Goal: Task Accomplishment & Management: Manage account settings

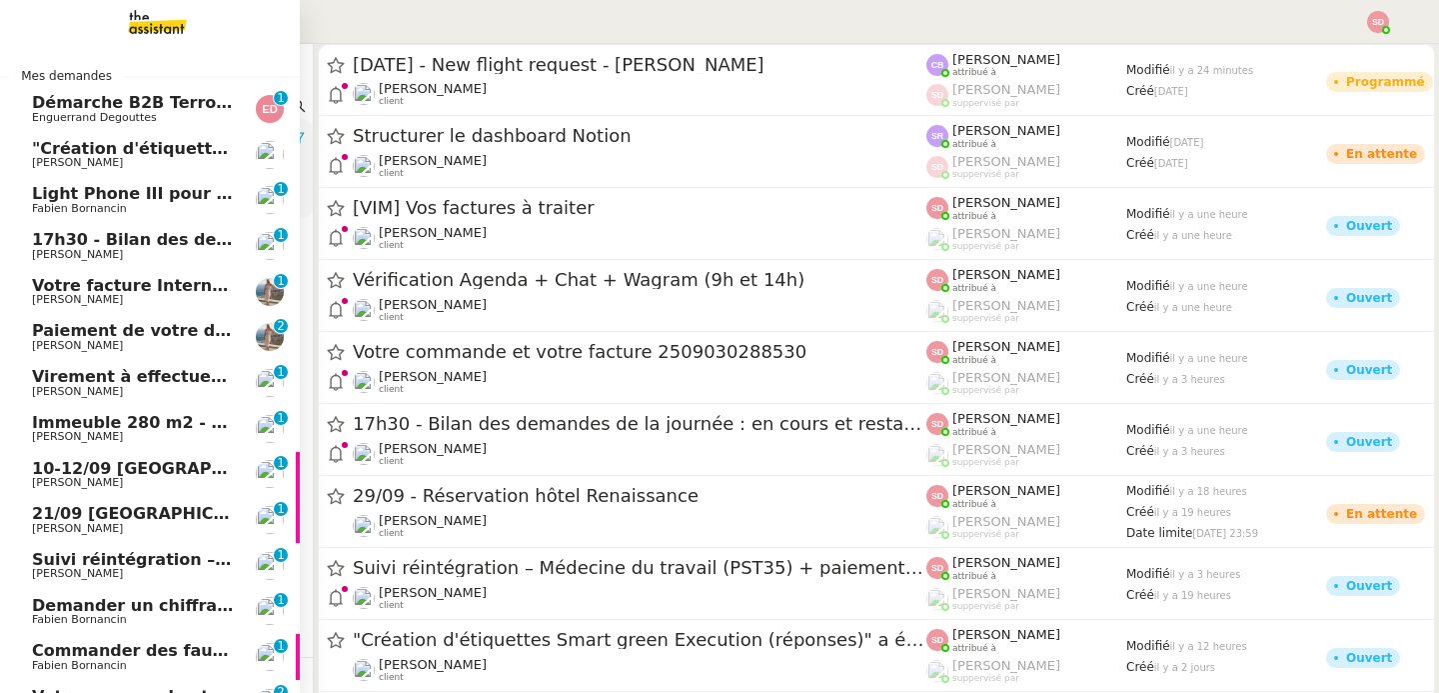
click at [202, 240] on span "17h30 - Bilan des demandes de la journée : en cours et restant à traiter - 12 s…" at bounding box center [453, 239] width 842 height 19
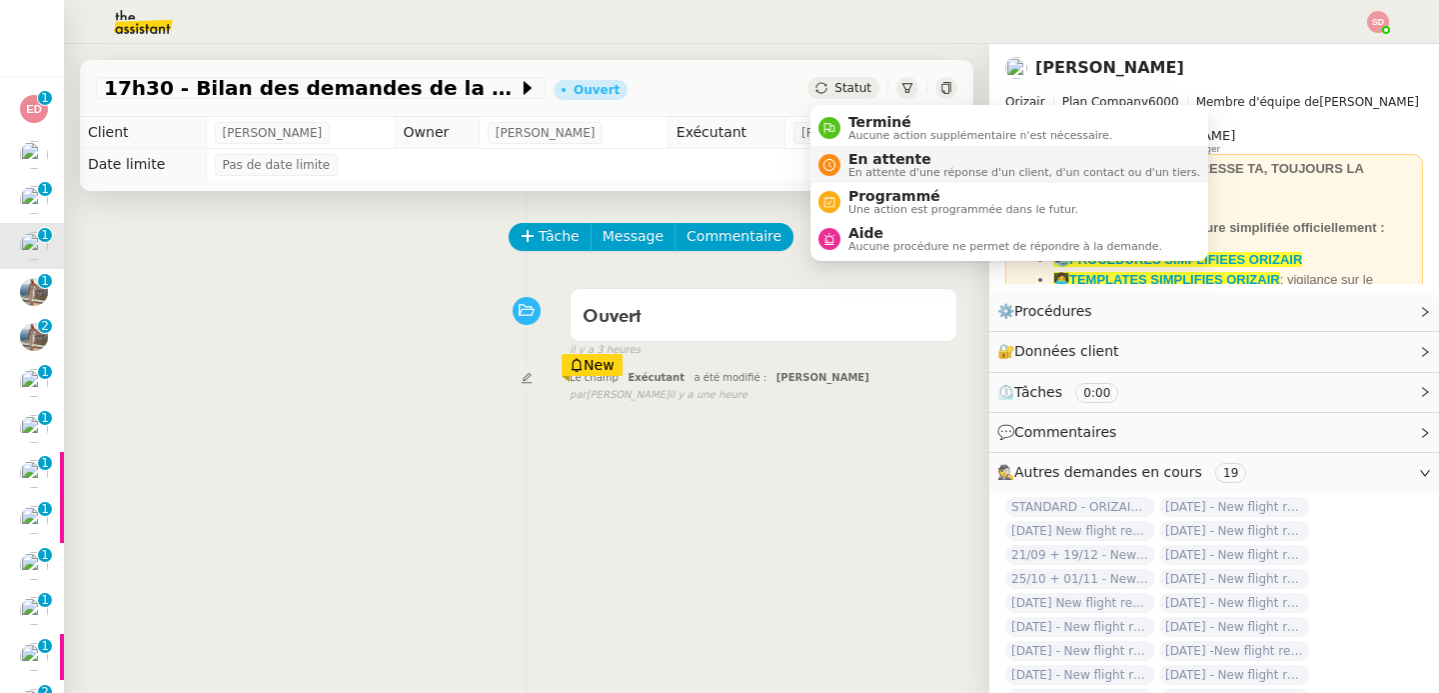
click at [900, 157] on span "En attente" at bounding box center [1025, 159] width 352 height 16
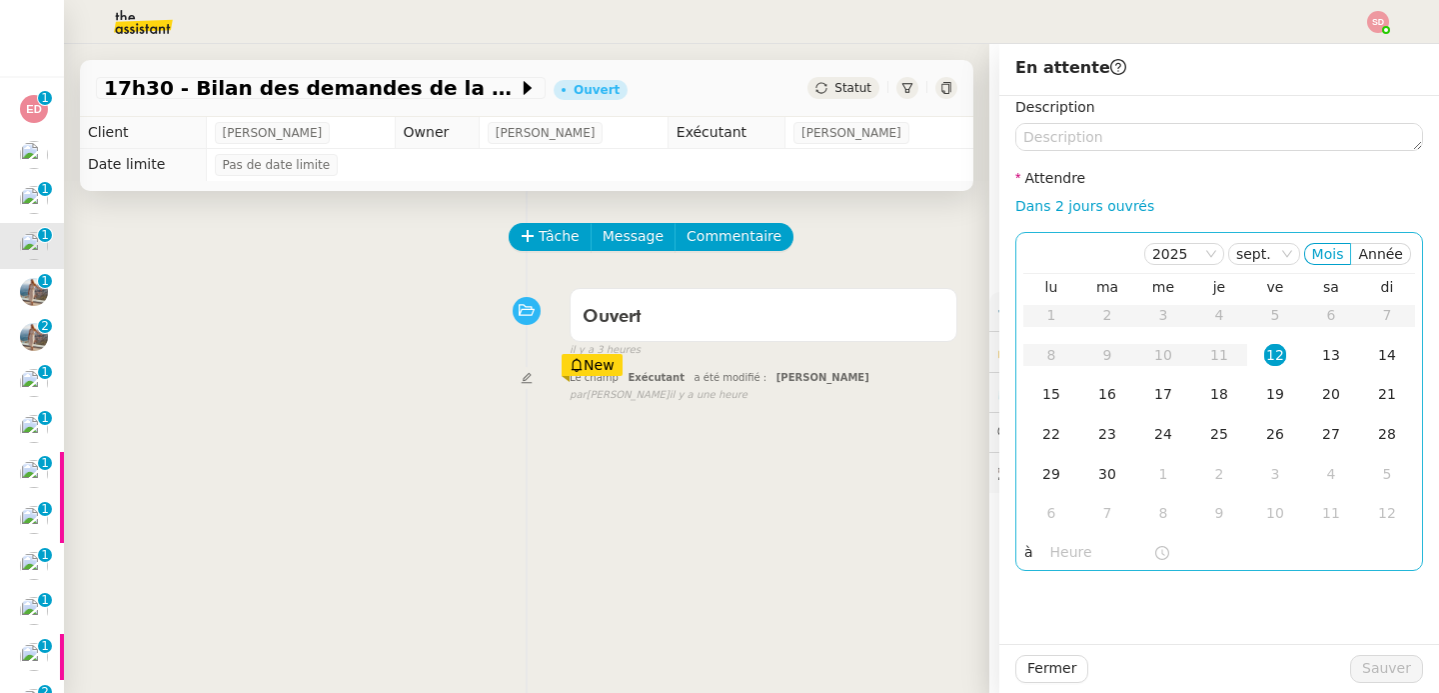
click at [1079, 546] on input "text" at bounding box center [1102, 552] width 103 height 23
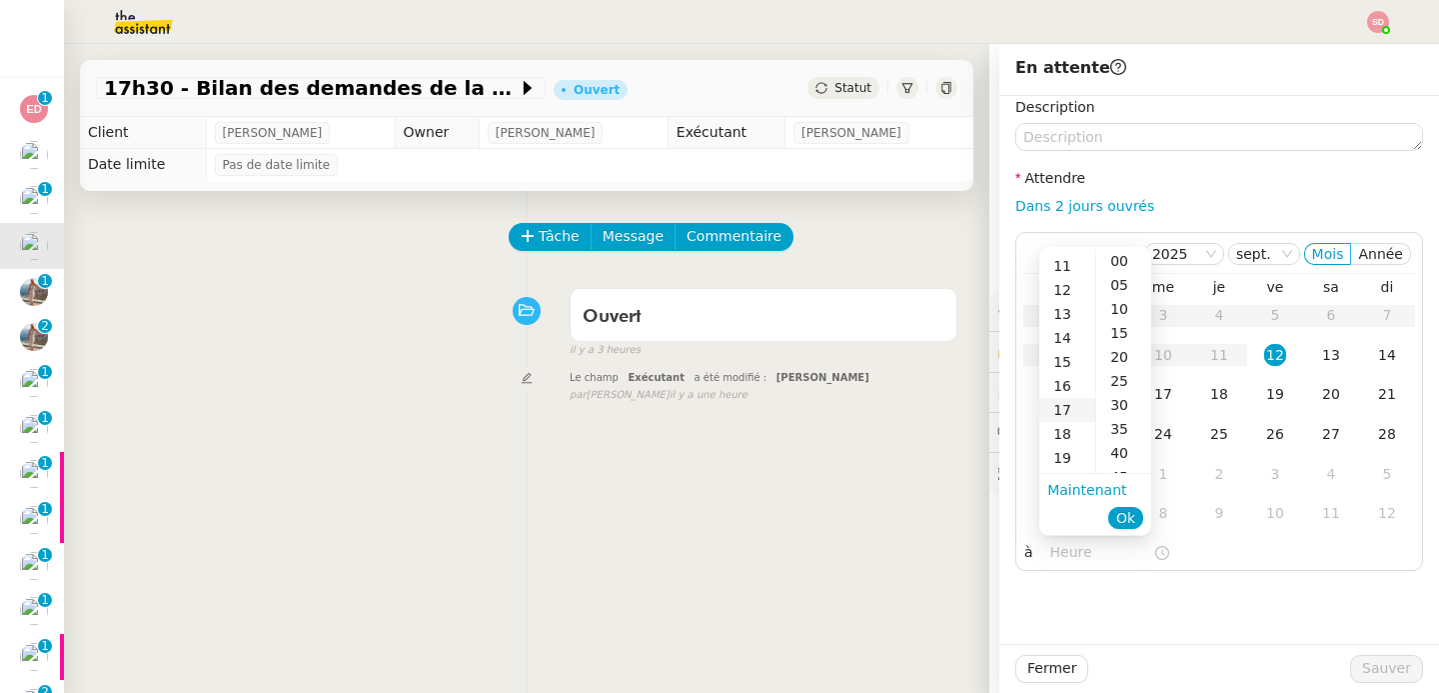
click at [1074, 414] on div "17" at bounding box center [1068, 410] width 56 height 24
click at [1124, 259] on div "00" at bounding box center [1124, 261] width 55 height 24
type input "17:00"
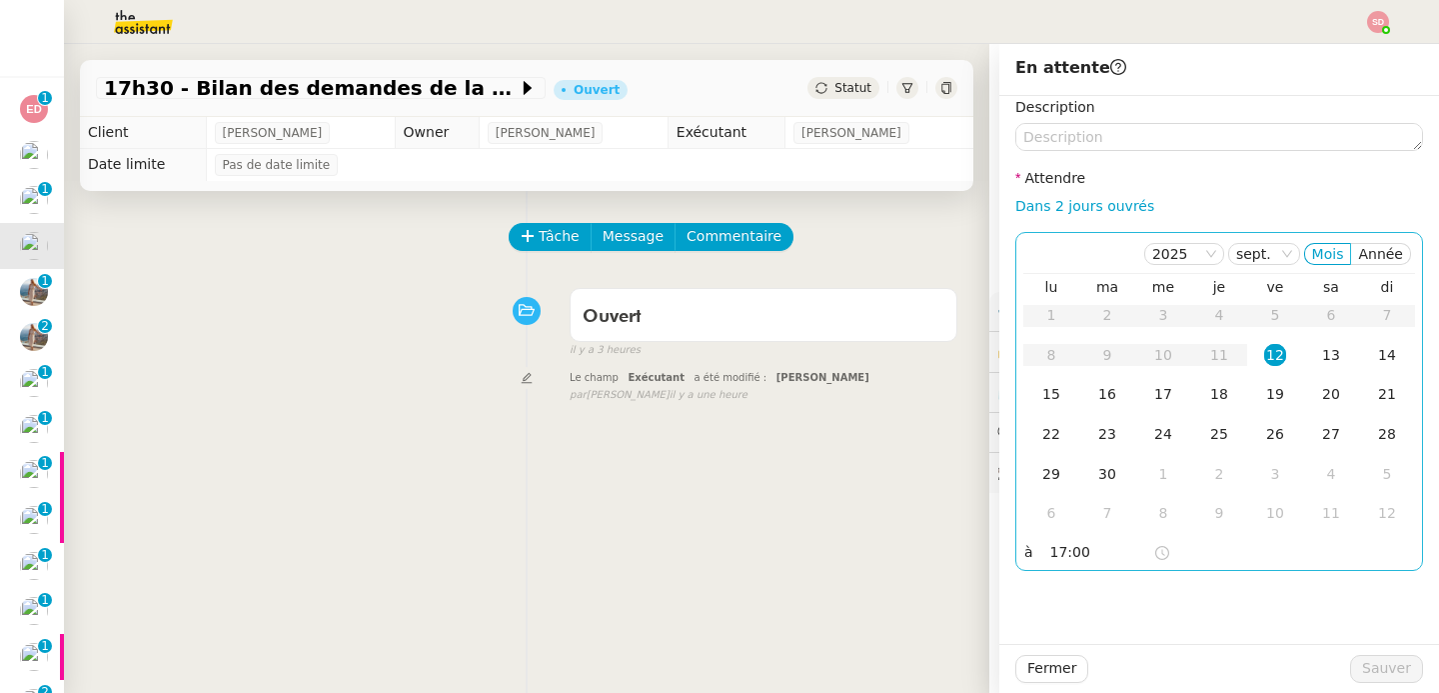
click at [1278, 354] on div "12" at bounding box center [1275, 355] width 22 height 22
click at [1372, 669] on span "Sauver" at bounding box center [1386, 668] width 49 height 23
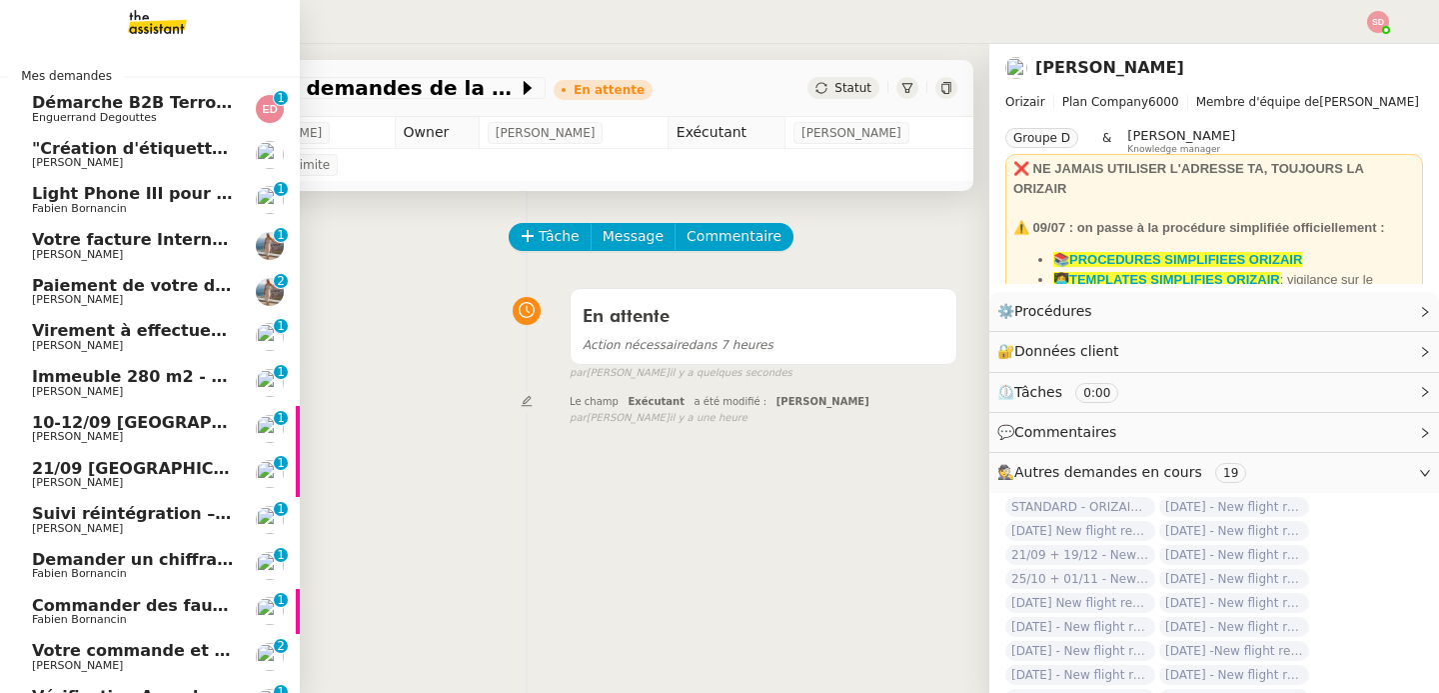
click at [158, 159] on span "[PERSON_NAME]" at bounding box center [133, 163] width 202 height 12
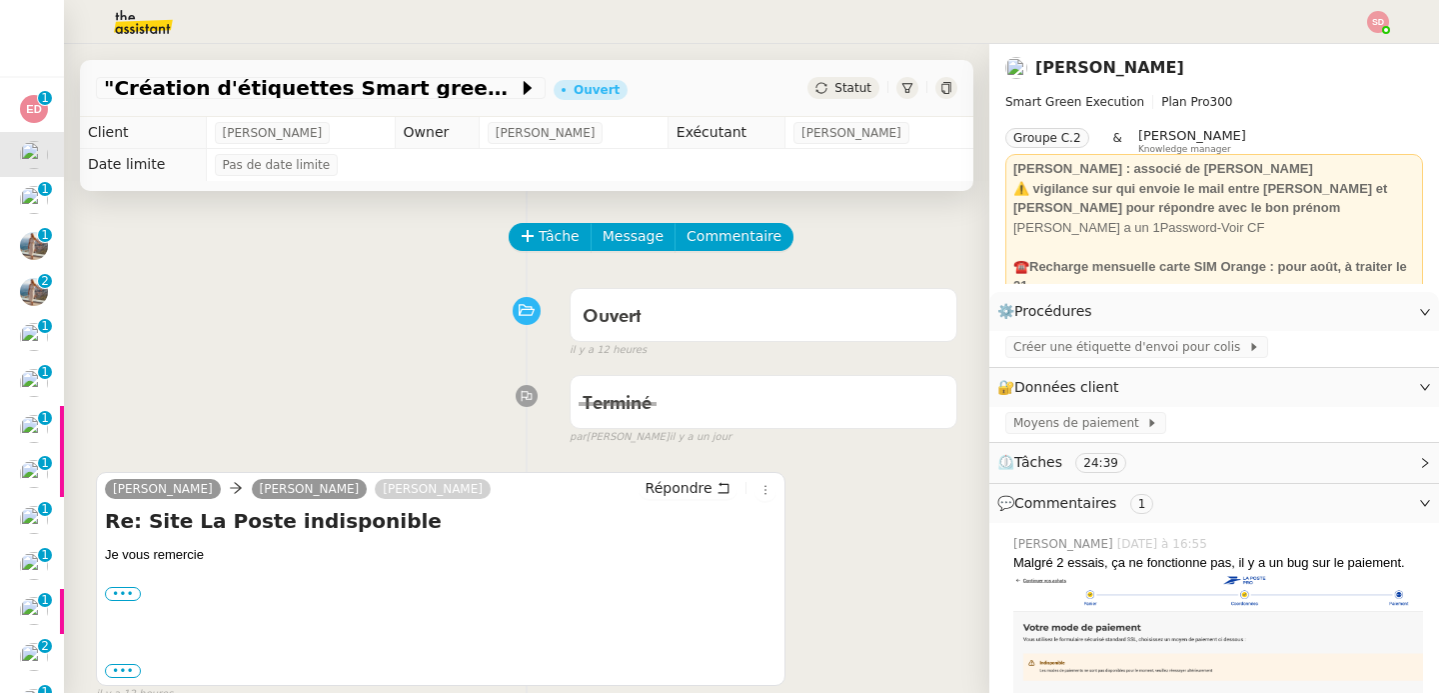
scroll to position [222, 0]
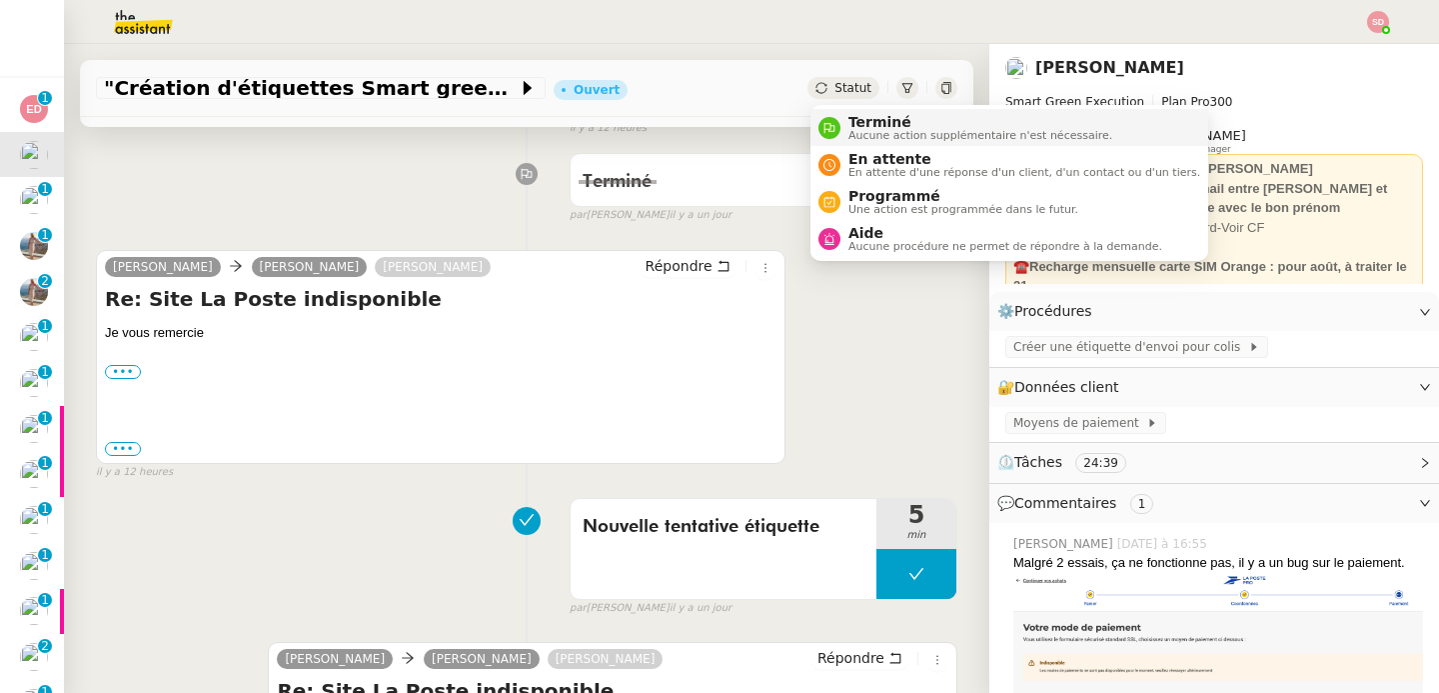
click at [861, 125] on span "Terminé" at bounding box center [981, 122] width 264 height 16
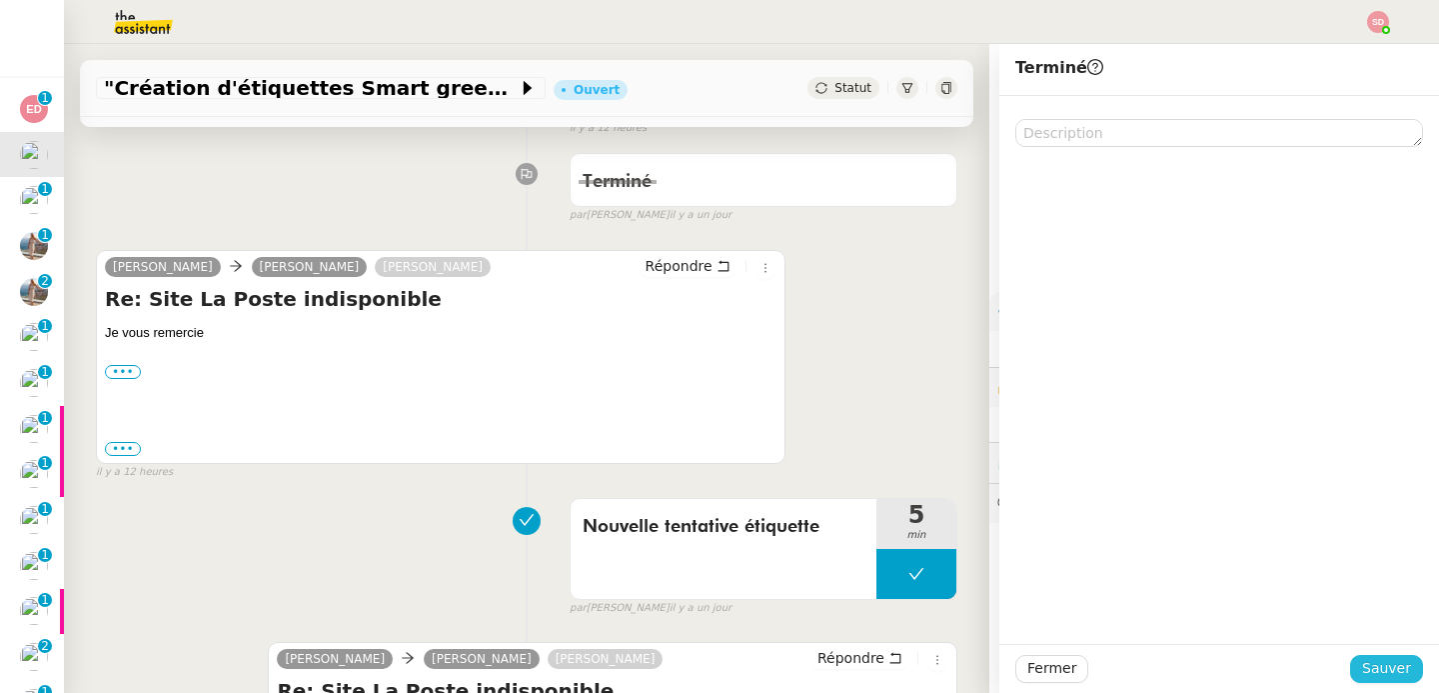
click at [1410, 676] on span "Sauver" at bounding box center [1386, 668] width 49 height 23
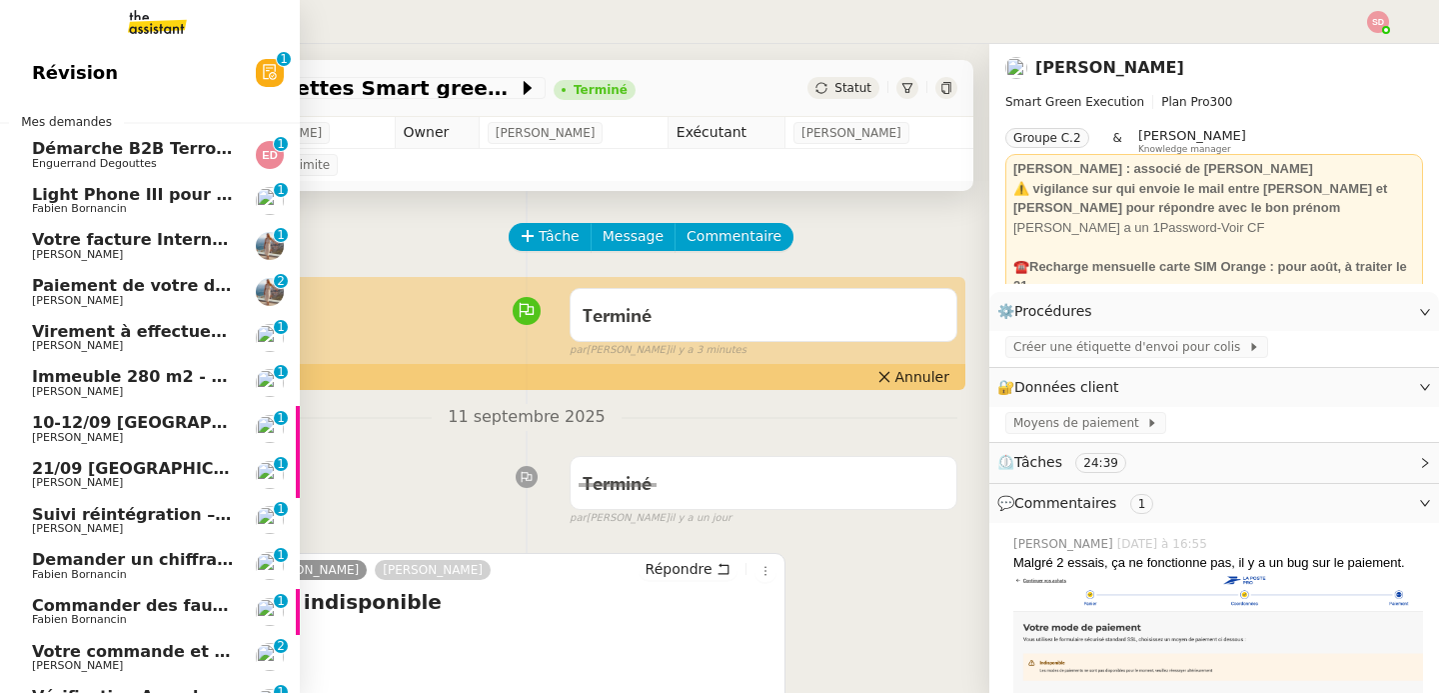
click at [77, 148] on span "Démarche B2B Terroir d'Eugénie" at bounding box center [178, 148] width 292 height 19
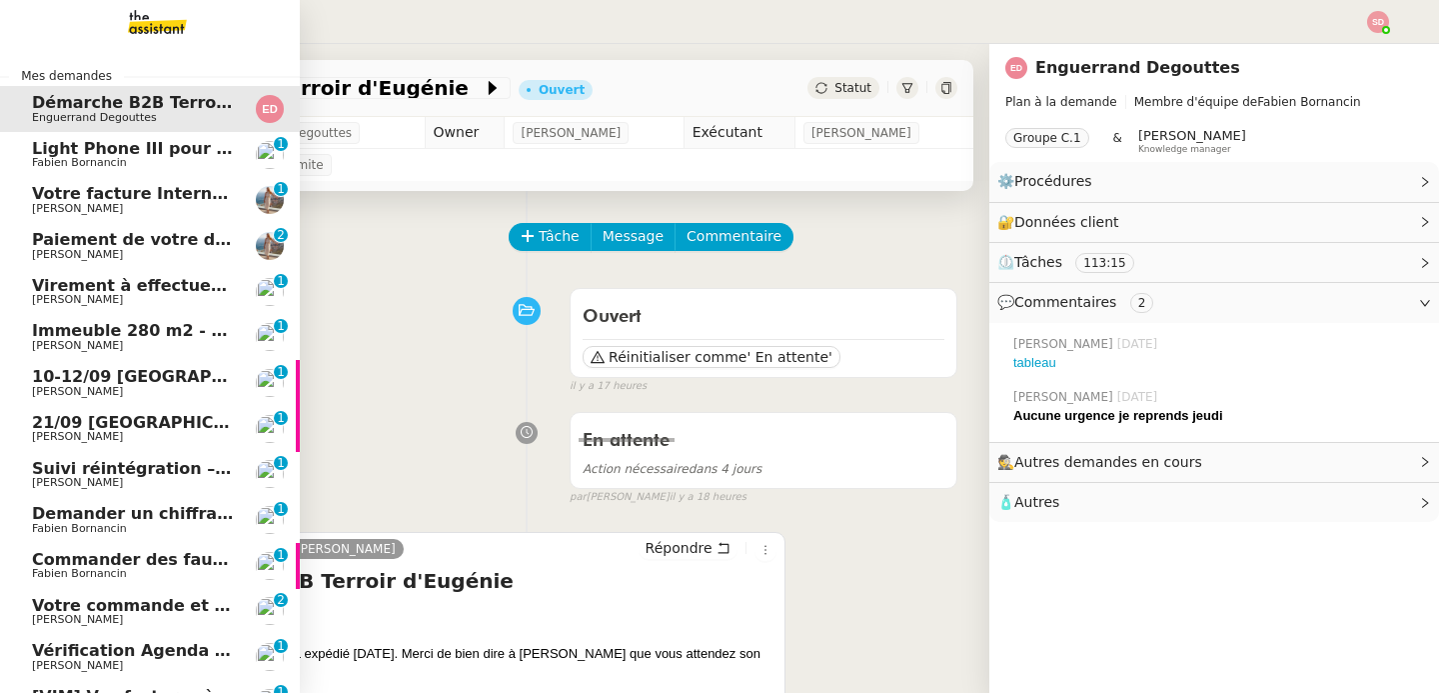
click at [83, 154] on span "Light Phone III pour Ines" at bounding box center [143, 148] width 222 height 19
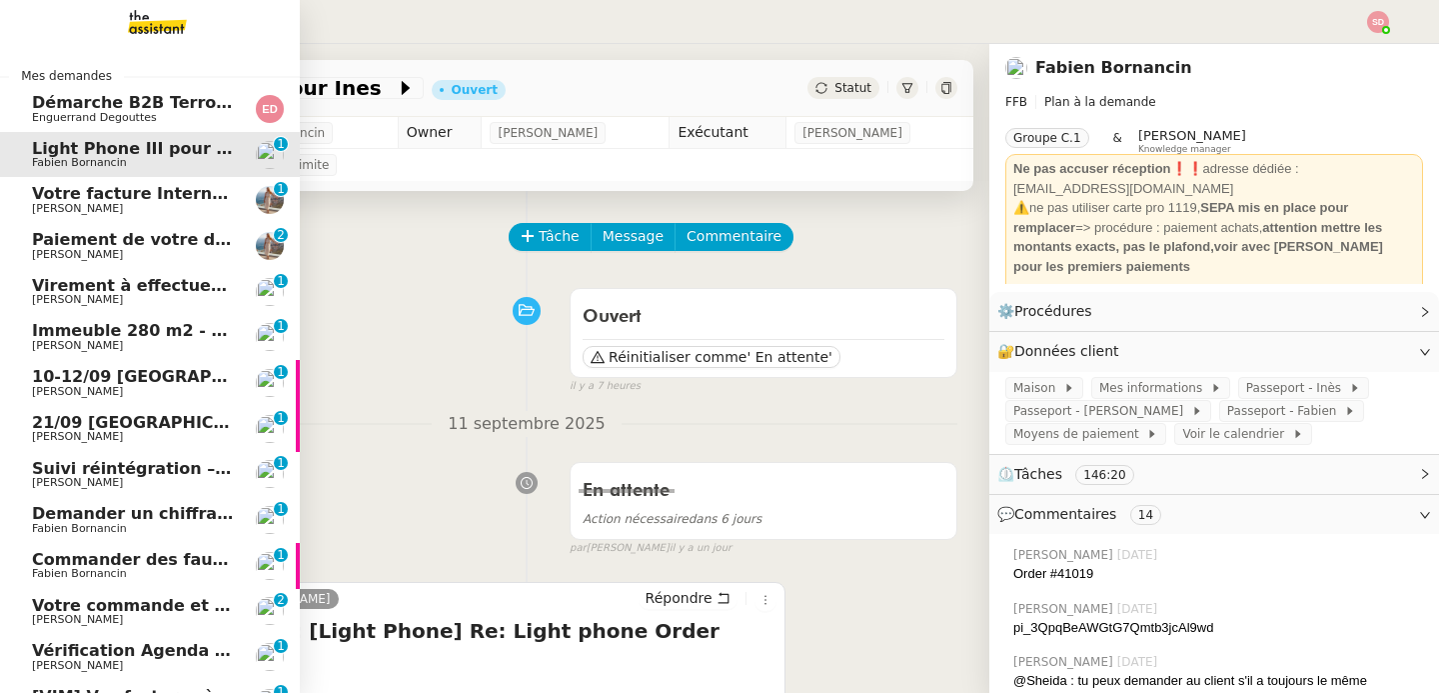
click at [82, 201] on span "Votre facture Internet est arrivée" at bounding box center [183, 193] width 302 height 19
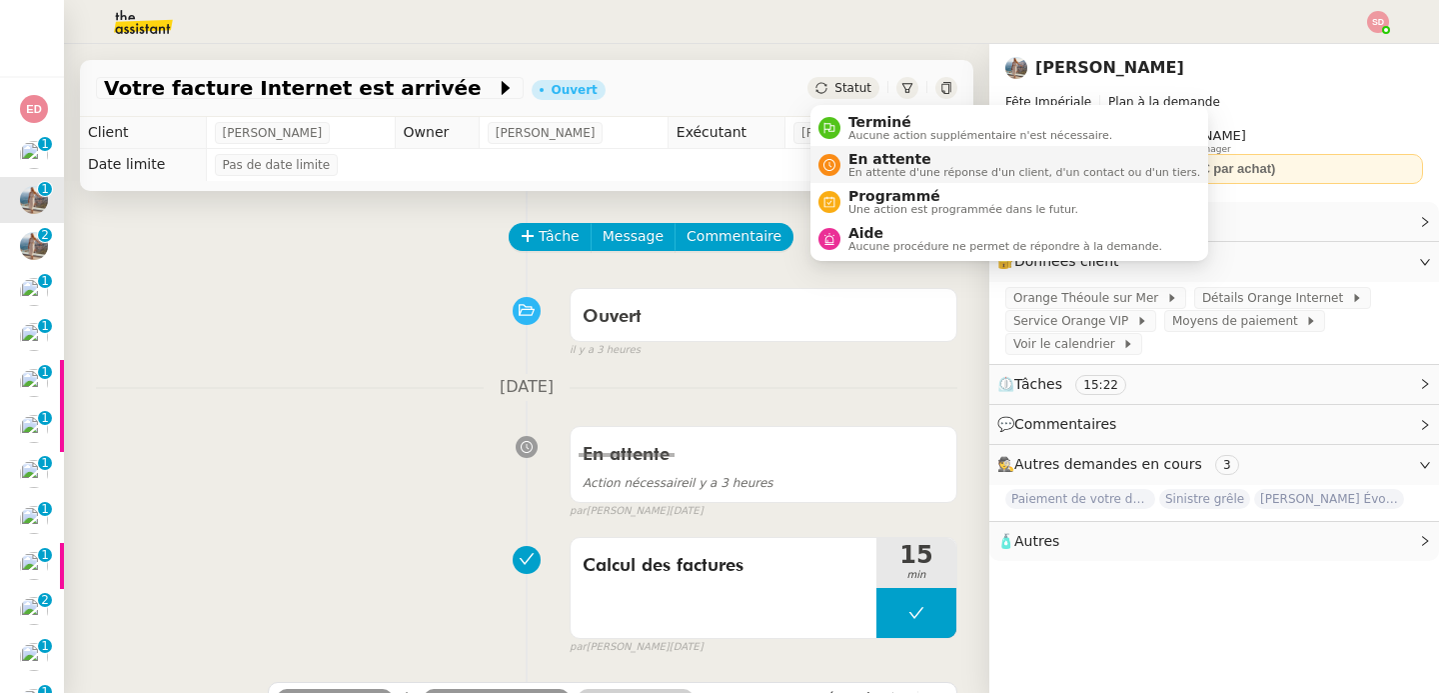
click at [856, 161] on span "En attente" at bounding box center [1025, 159] width 352 height 16
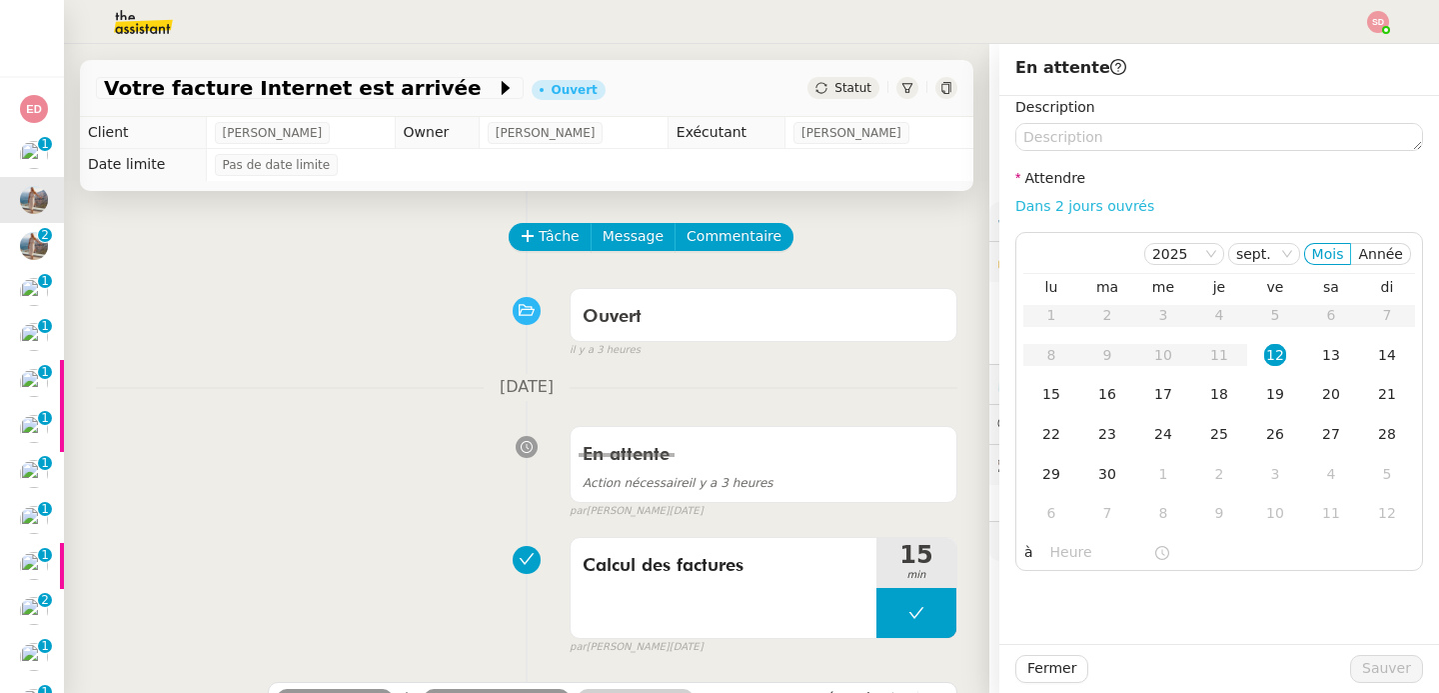
click at [1077, 211] on link "Dans 2 jours ouvrés" at bounding box center [1085, 206] width 139 height 16
type input "07:00"
click at [1051, 399] on div "15" at bounding box center [1052, 394] width 22 height 22
click at [1397, 680] on span "Sauver" at bounding box center [1386, 668] width 49 height 23
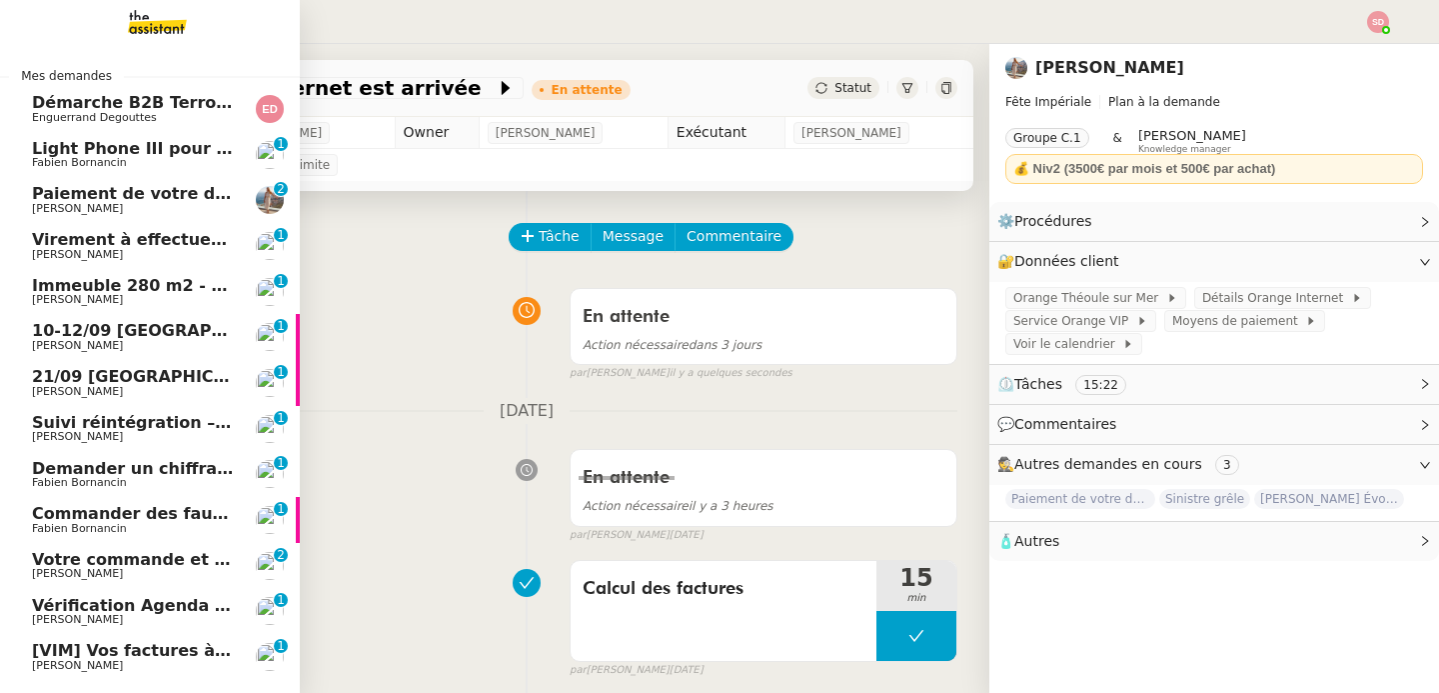
click at [149, 188] on span "Paiement de votre dossier" at bounding box center [151, 193] width 238 height 19
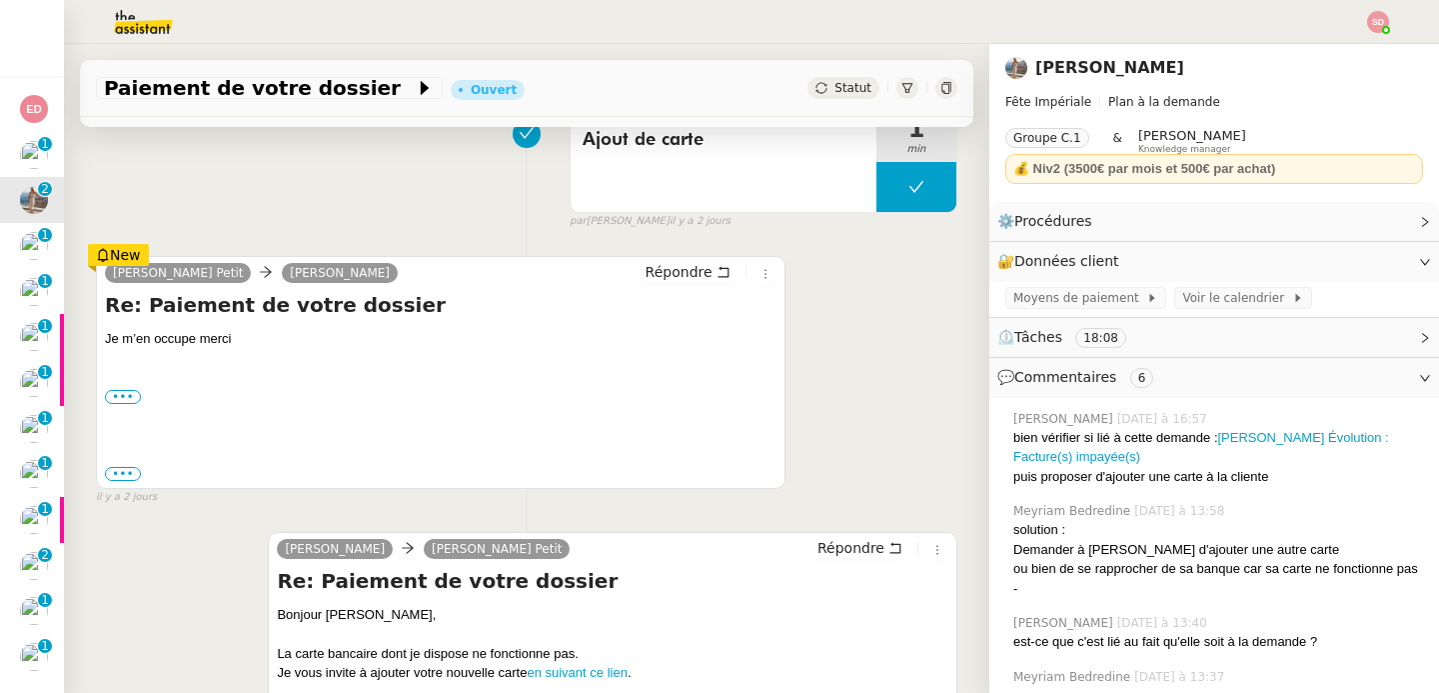
scroll to position [483, 0]
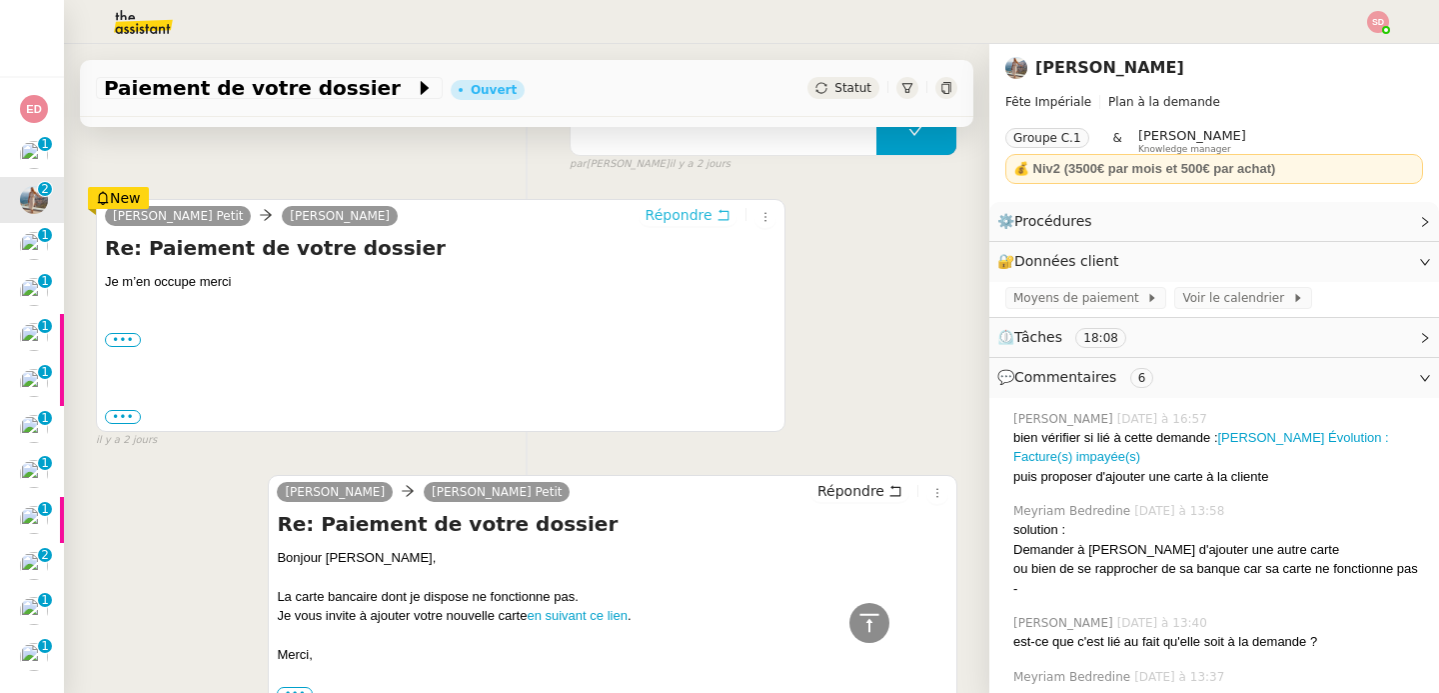
click at [670, 219] on span "Répondre" at bounding box center [679, 215] width 67 height 20
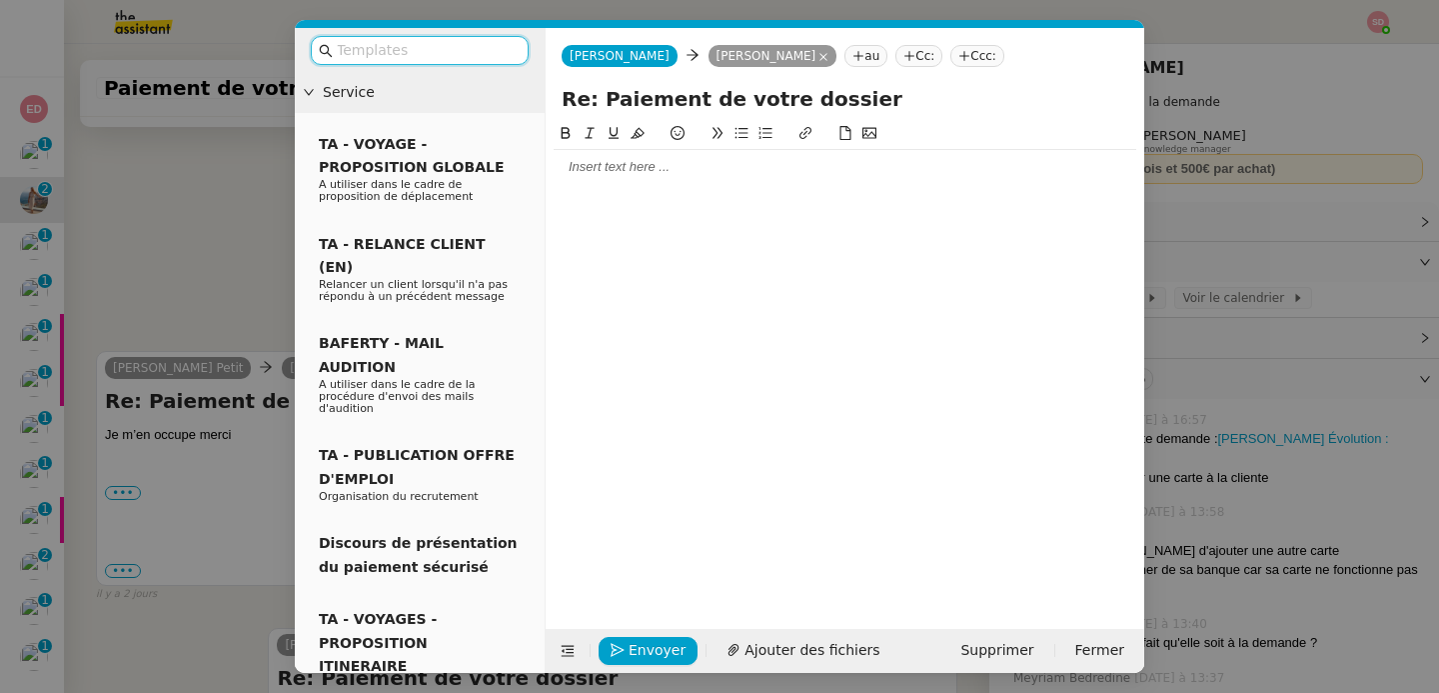
scroll to position [635, 0]
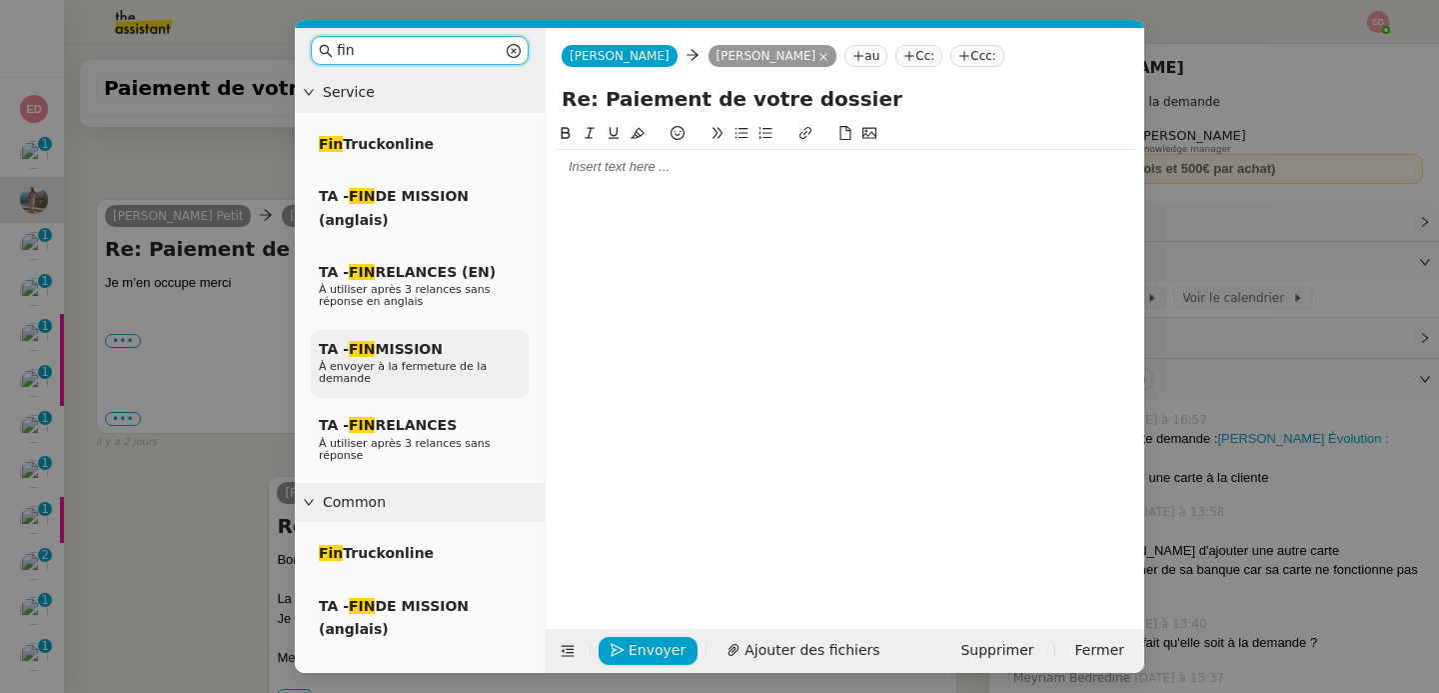
type input "fin"
click at [442, 336] on div "TA - FIN MISSION À envoyer à la fermeture de la demande" at bounding box center [420, 364] width 218 height 69
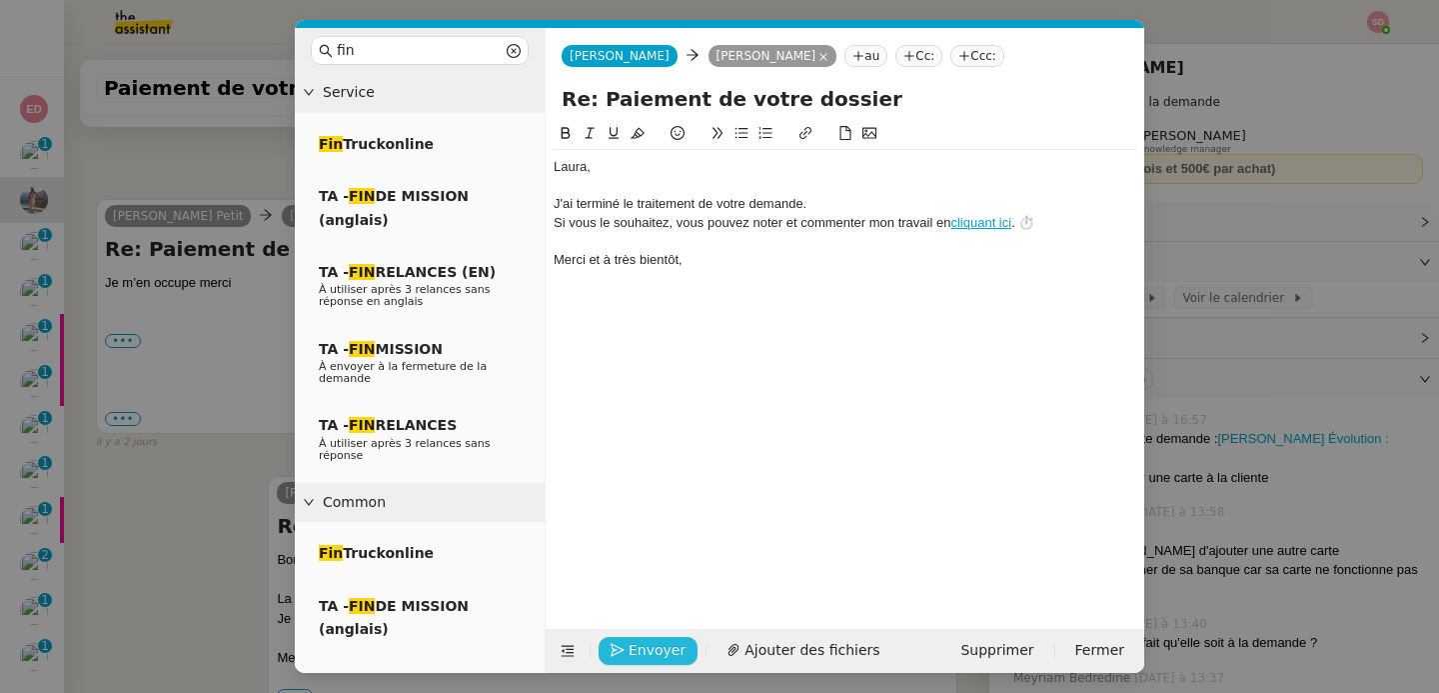
click at [634, 649] on span "Envoyer" at bounding box center [657, 650] width 57 height 23
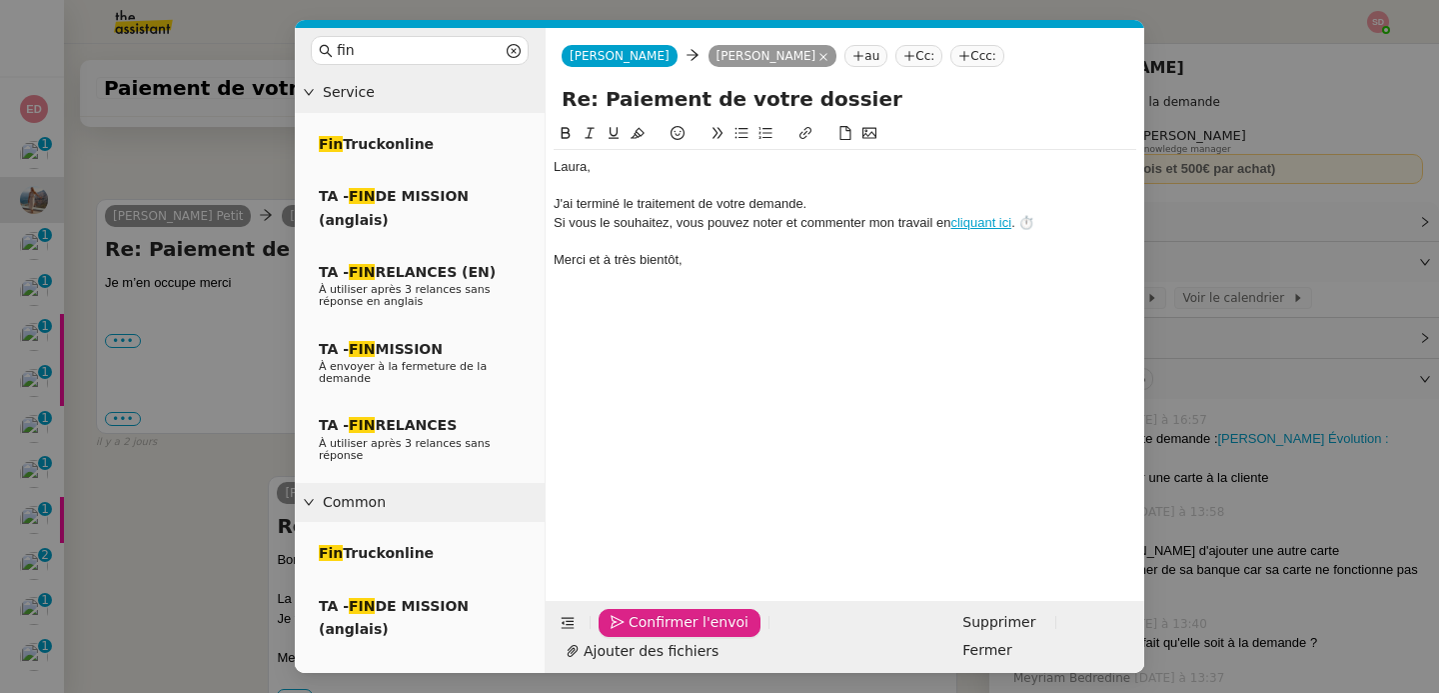
click at [634, 634] on span "Confirmer l'envoi" at bounding box center [689, 622] width 120 height 23
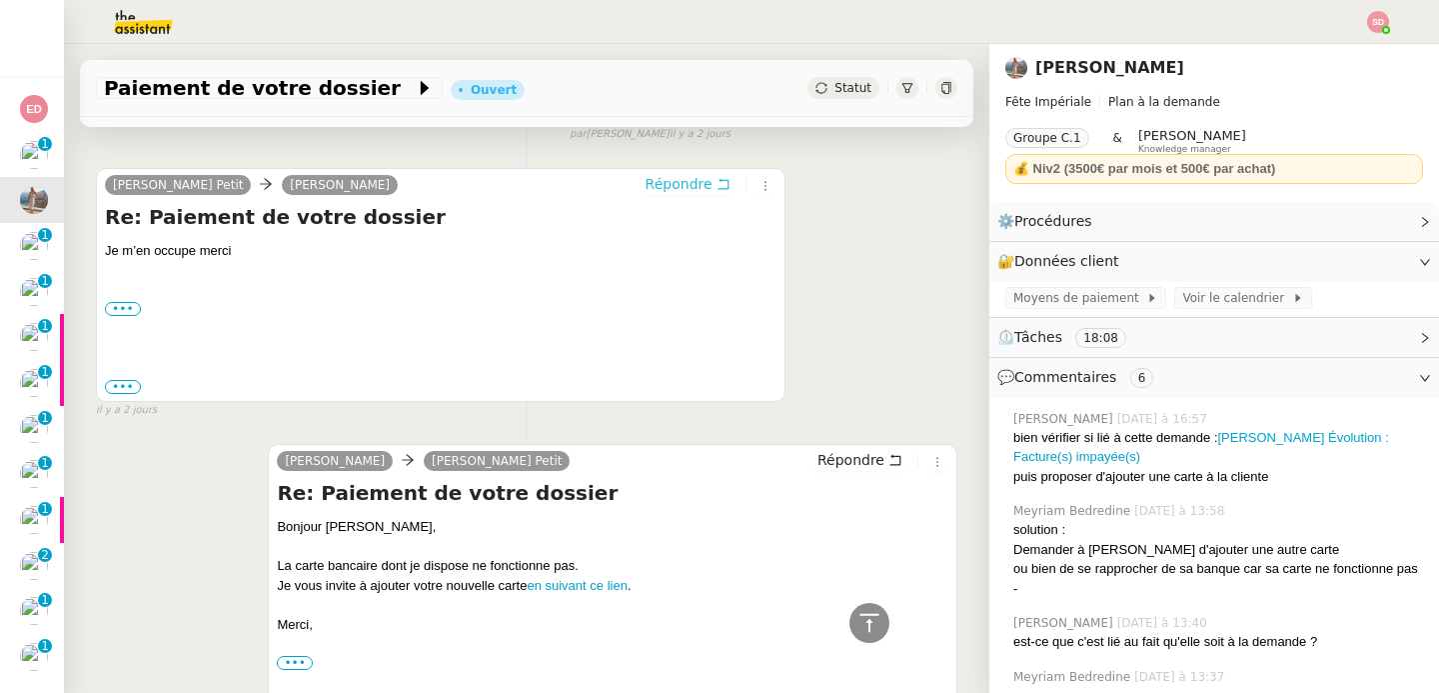
scroll to position [0, 0]
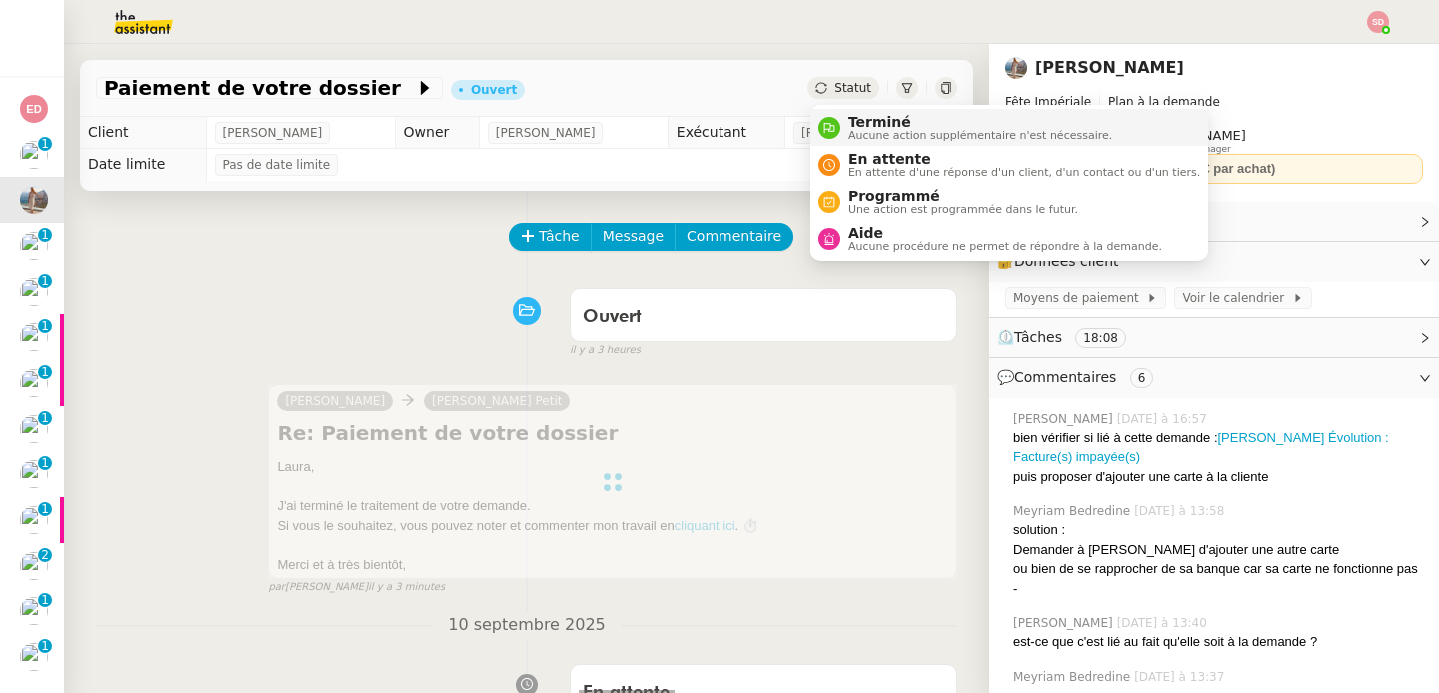
click at [838, 120] on nz-avatar at bounding box center [830, 128] width 22 height 22
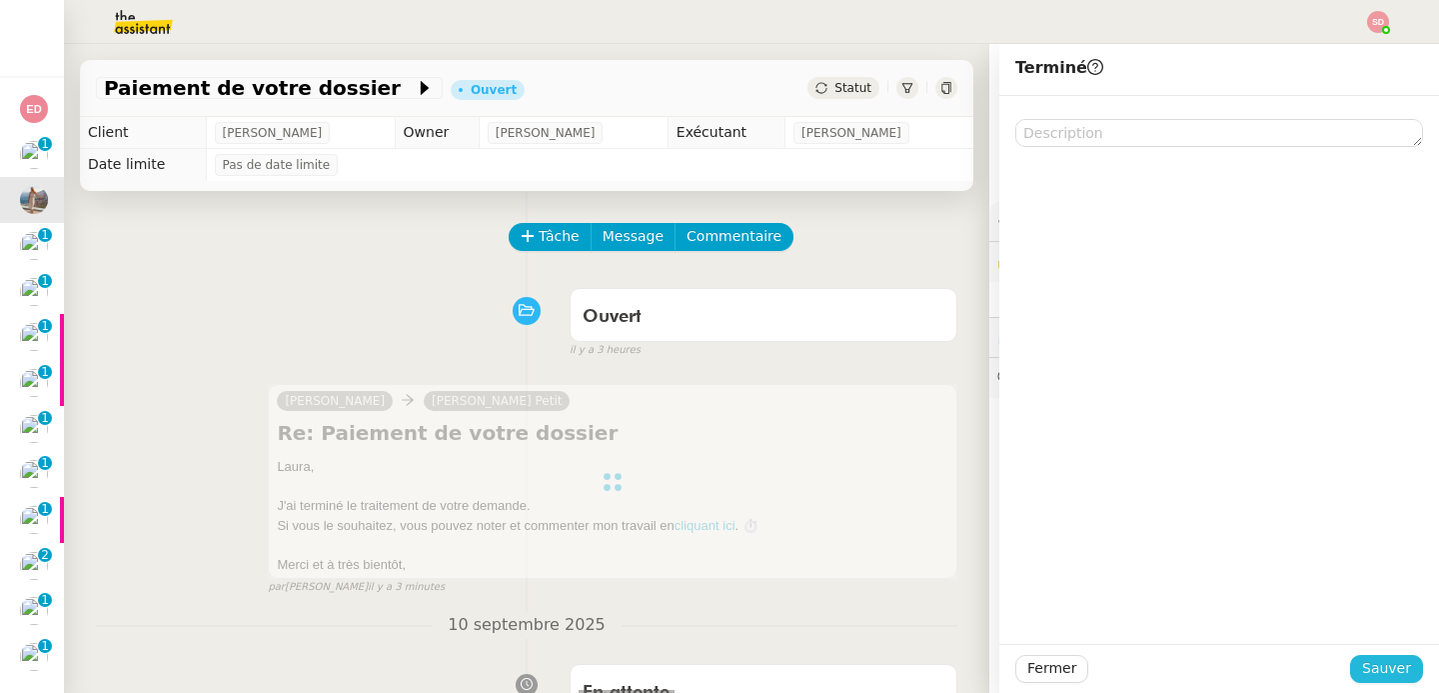
click at [1396, 672] on span "Sauver" at bounding box center [1386, 668] width 49 height 23
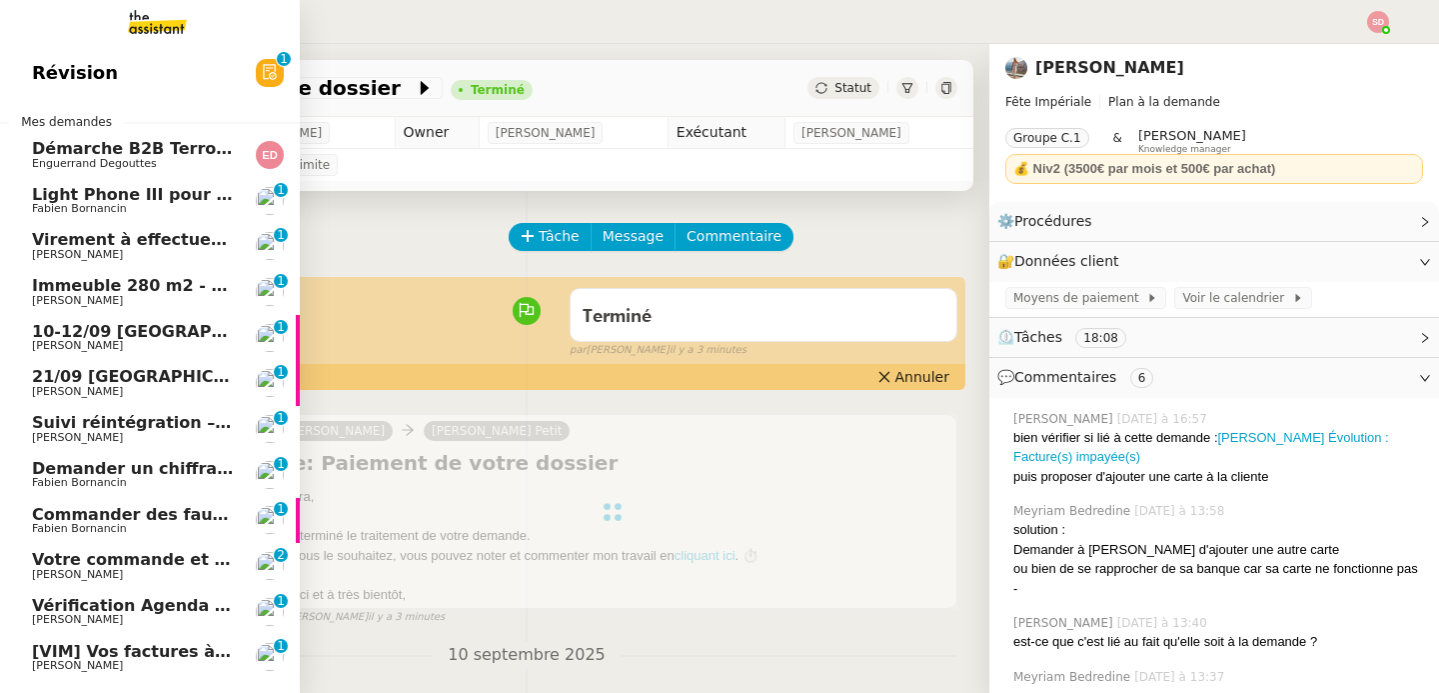
click at [153, 244] on span "Virement à effectuer - DGFIP juillet 2025" at bounding box center [215, 239] width 367 height 19
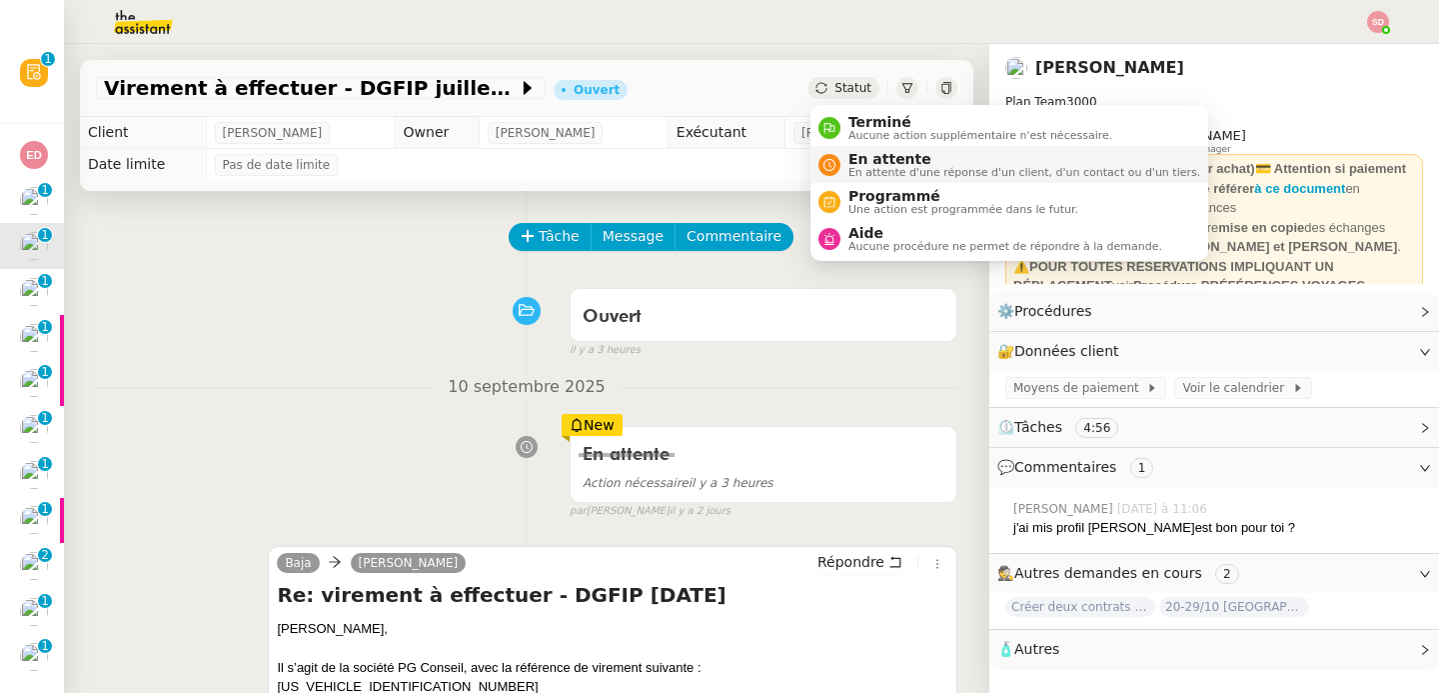
click at [845, 165] on div "En attente En attente d'une réponse d'un client, d'un contact ou d'un tiers." at bounding box center [1021, 164] width 360 height 27
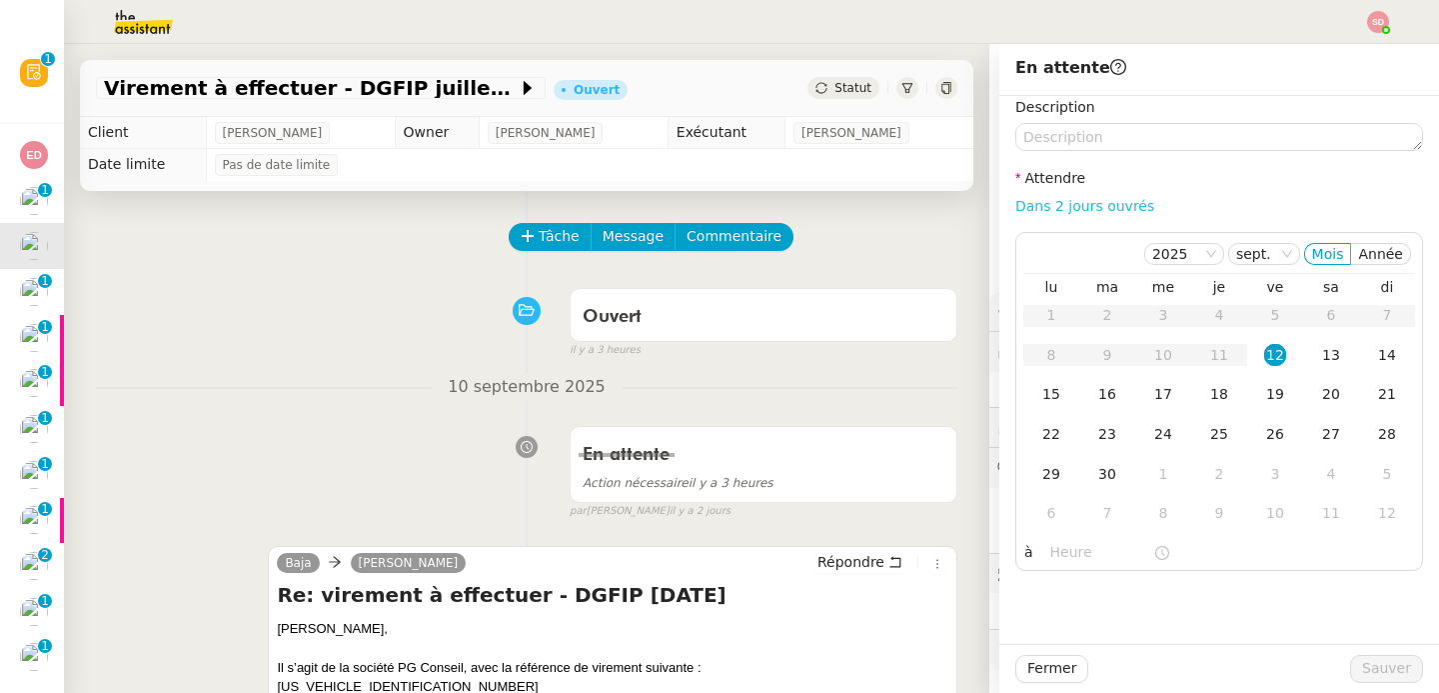
click at [1085, 203] on link "Dans 2 jours ouvrés" at bounding box center [1085, 206] width 139 height 16
type input "07:00"
click at [1054, 394] on div "15" at bounding box center [1052, 394] width 22 height 22
click at [1371, 663] on span "Sauver" at bounding box center [1386, 668] width 49 height 23
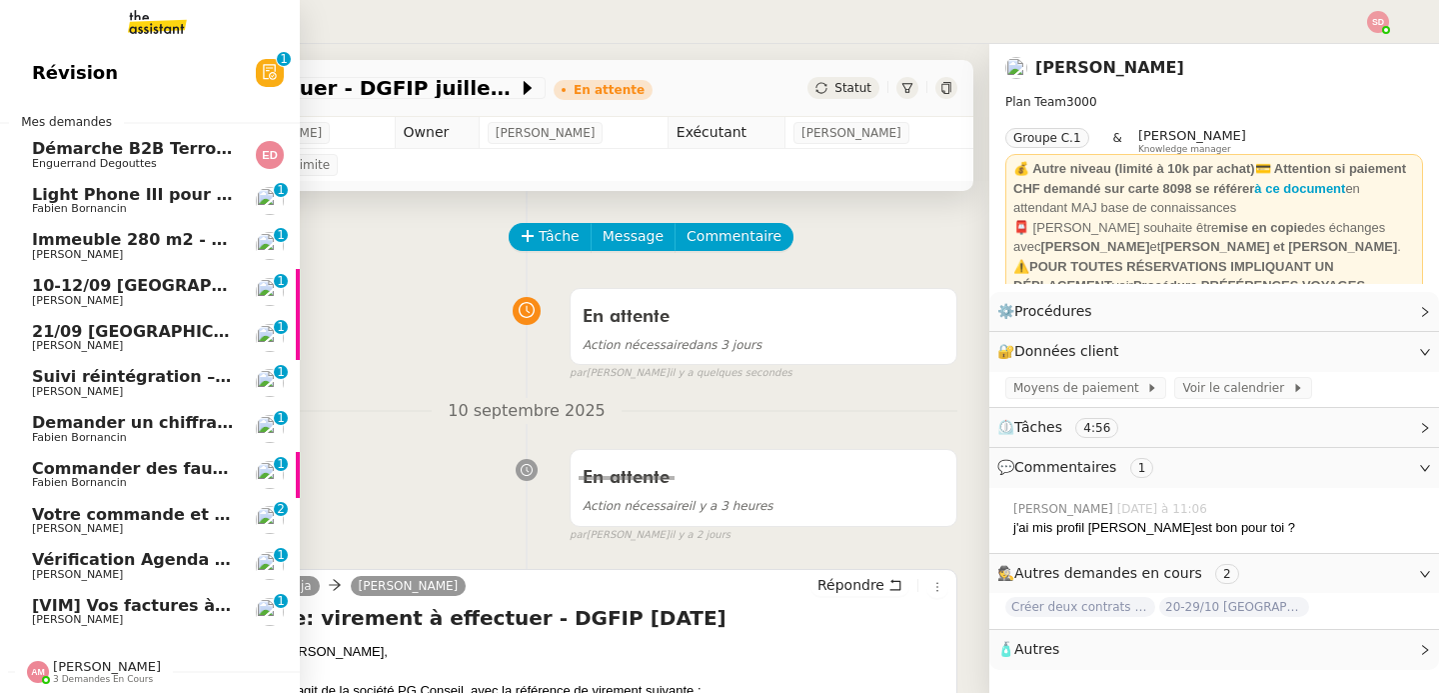
click at [178, 565] on span "Vérification Agenda + Chat + Wagram (9h et 14h)" at bounding box center [256, 559] width 449 height 19
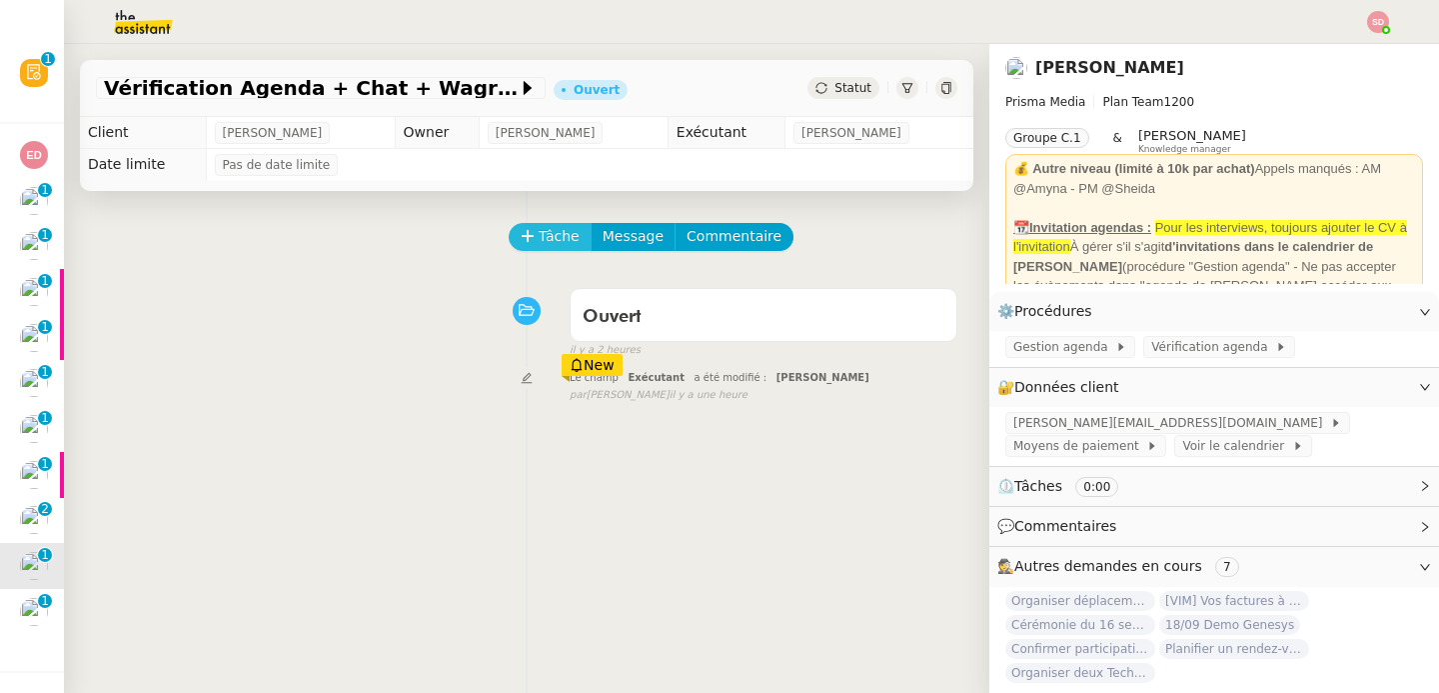
click at [550, 232] on span "Tâche" at bounding box center [559, 236] width 41 height 23
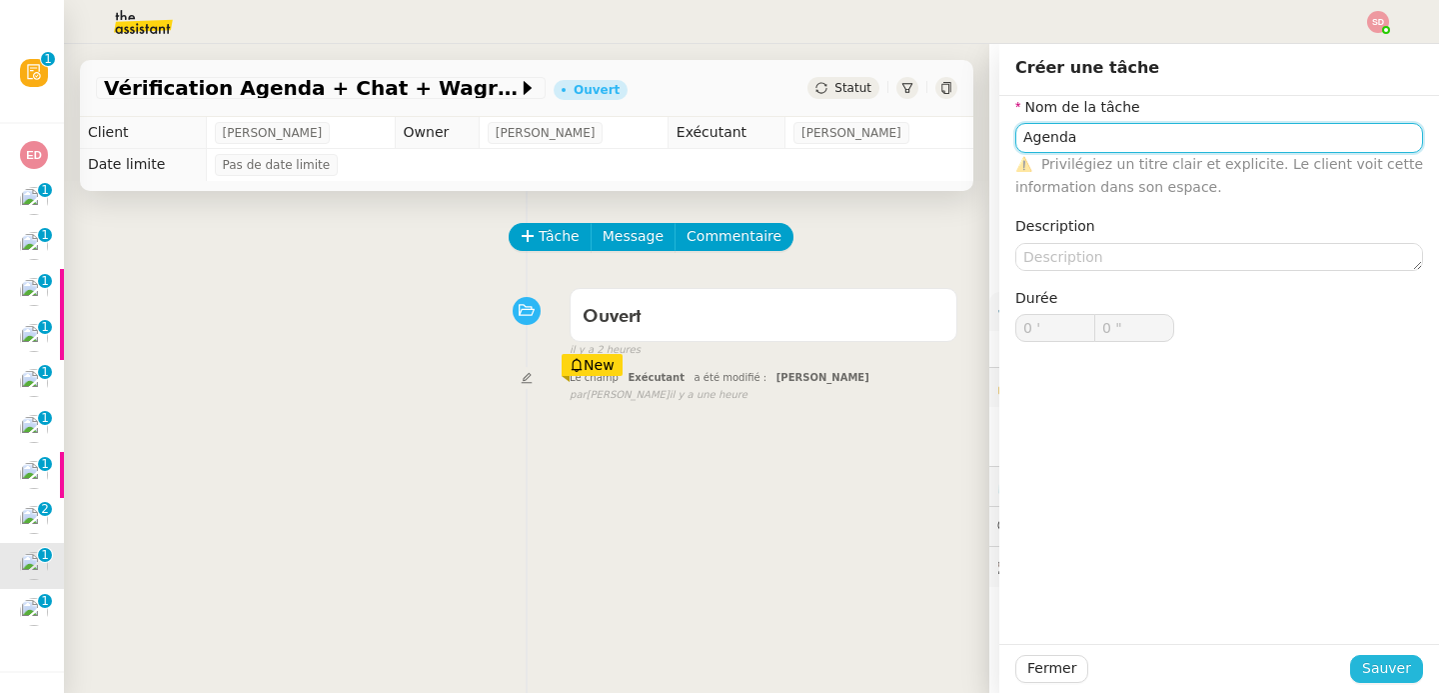
type input "Agenda"
click at [1388, 677] on span "Sauver" at bounding box center [1386, 668] width 49 height 23
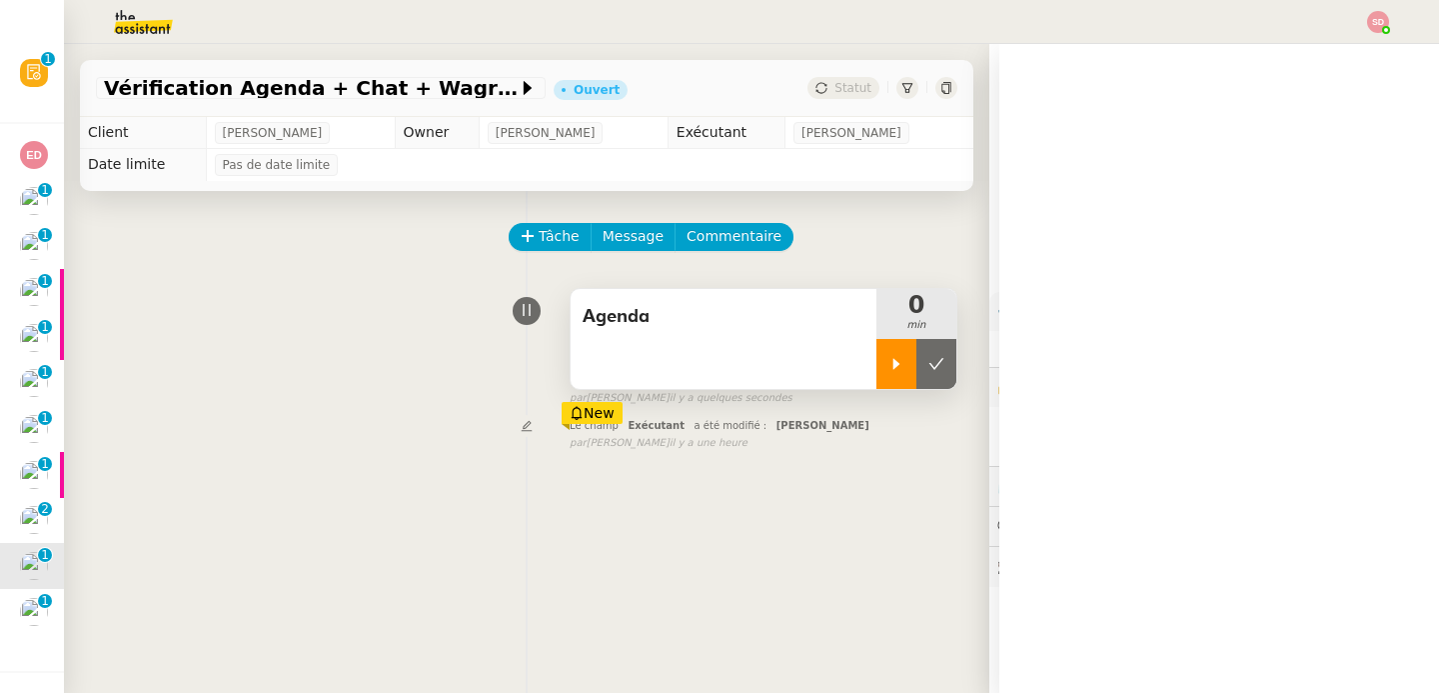
click at [898, 367] on icon at bounding box center [897, 364] width 16 height 16
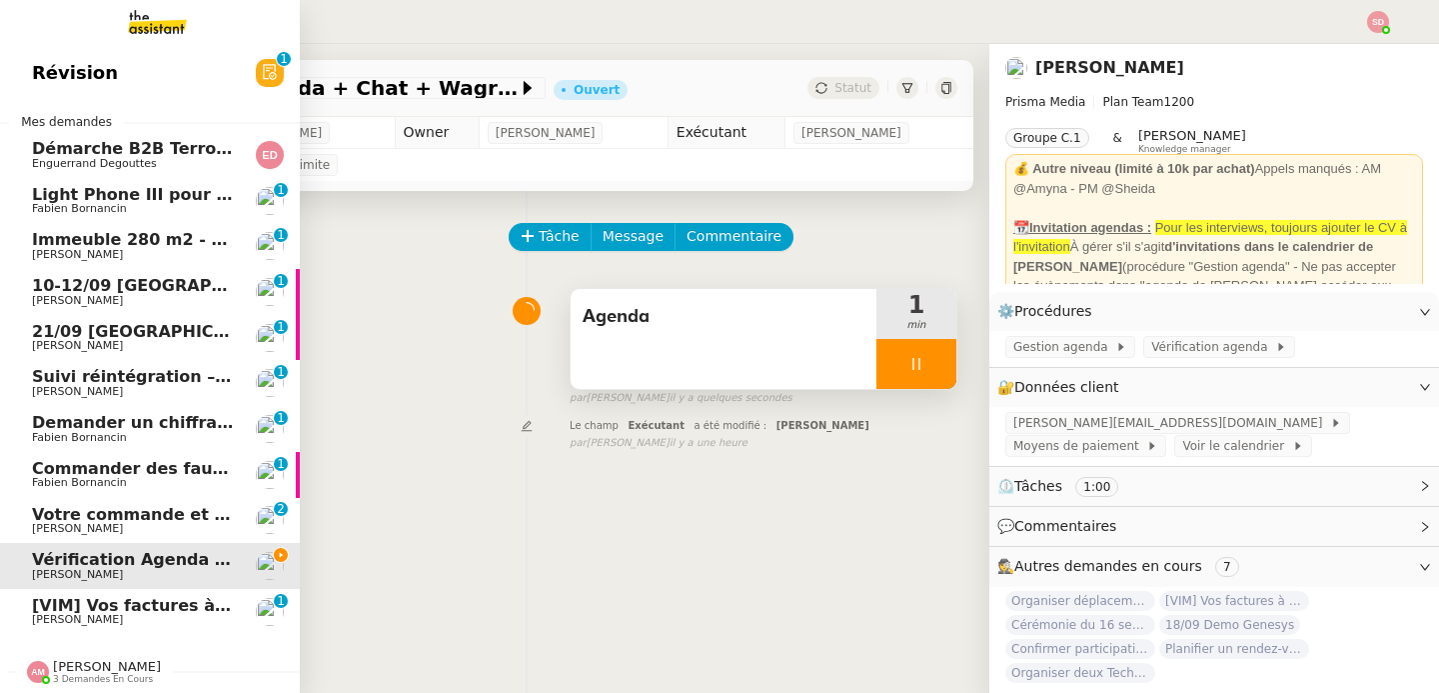
click at [126, 611] on span "[VIM] Vos factures à traiter" at bounding box center [155, 605] width 247 height 19
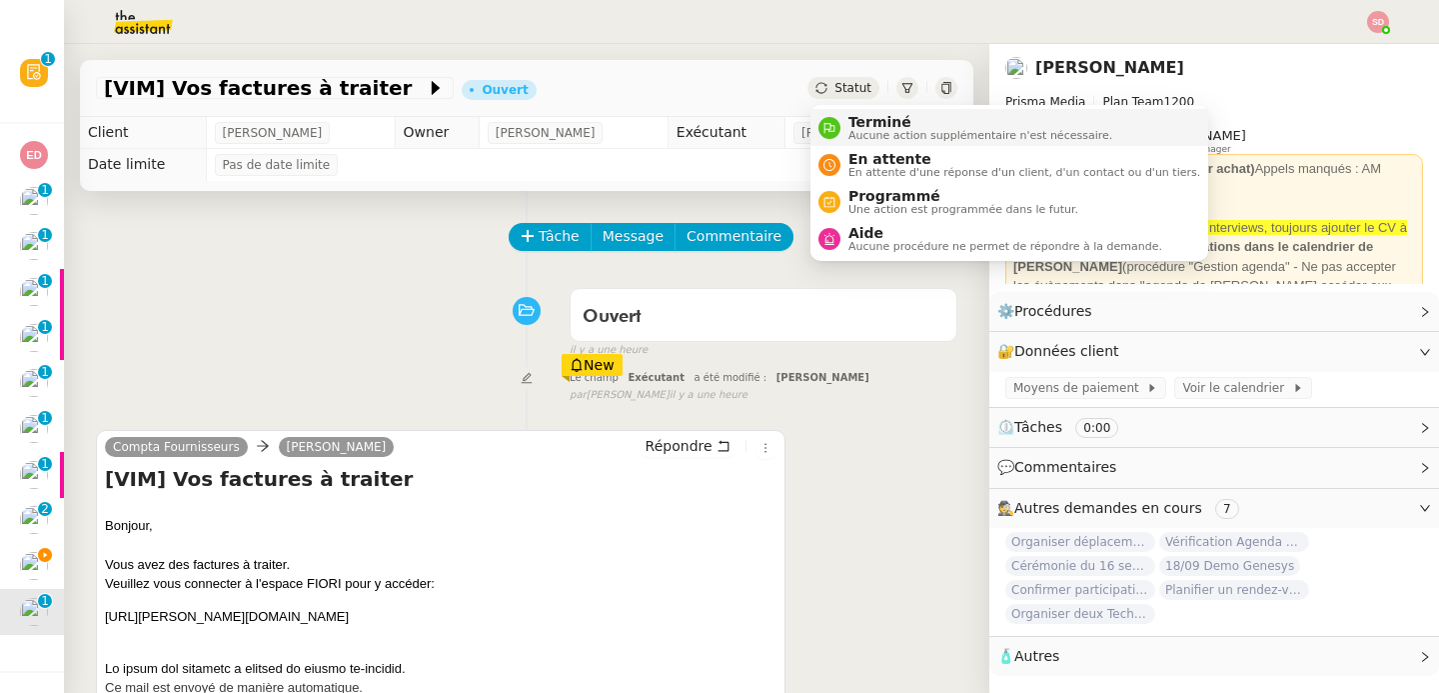
click at [847, 126] on div "Terminé Aucune action supplémentaire n'est nécessaire." at bounding box center [977, 127] width 272 height 27
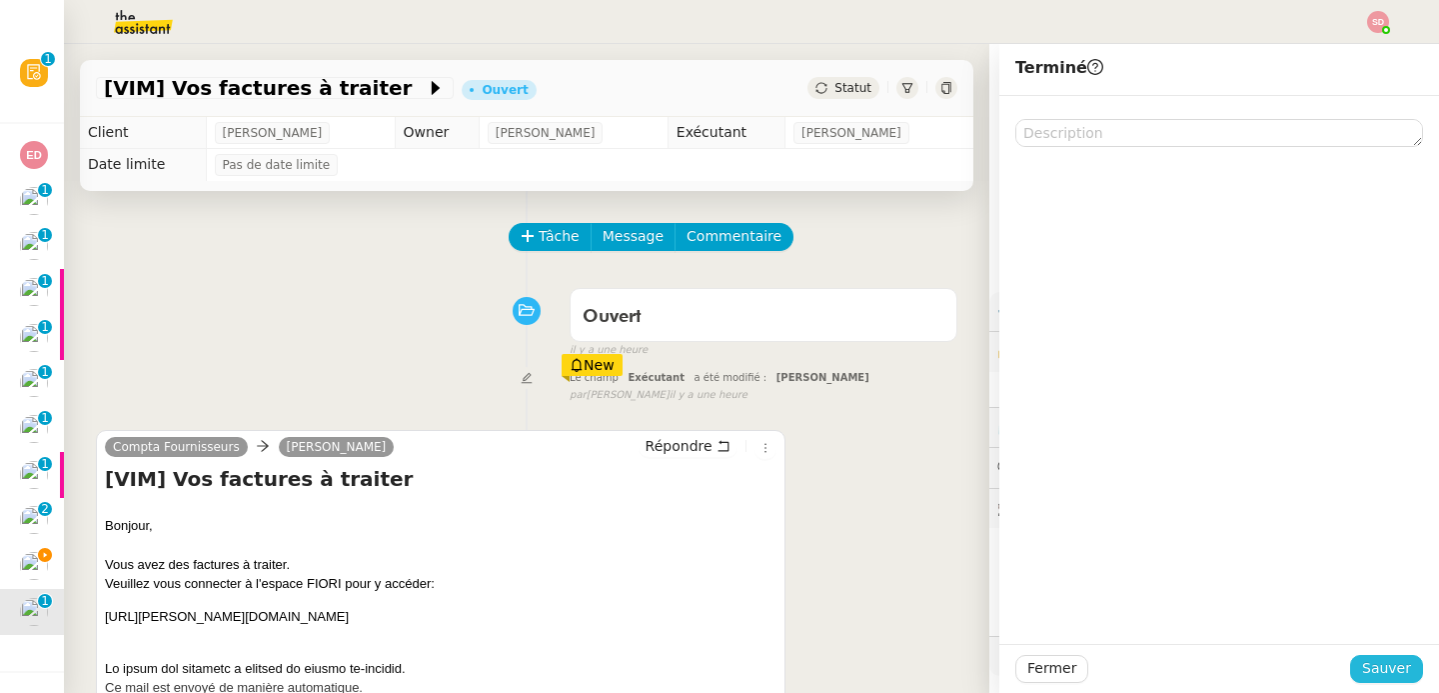
click at [1376, 665] on span "Sauver" at bounding box center [1386, 668] width 49 height 23
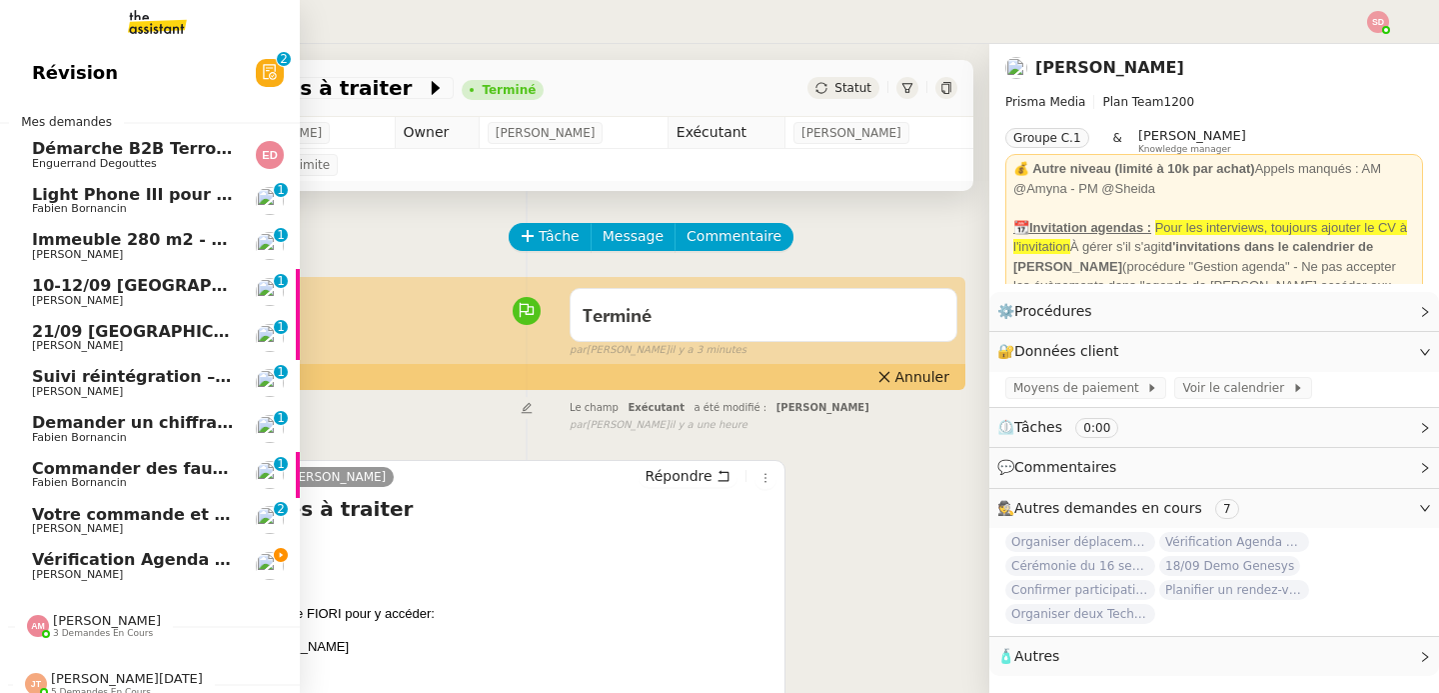
click at [198, 518] on span "Votre commande et votre facture 2509030288530" at bounding box center [257, 514] width 451 height 19
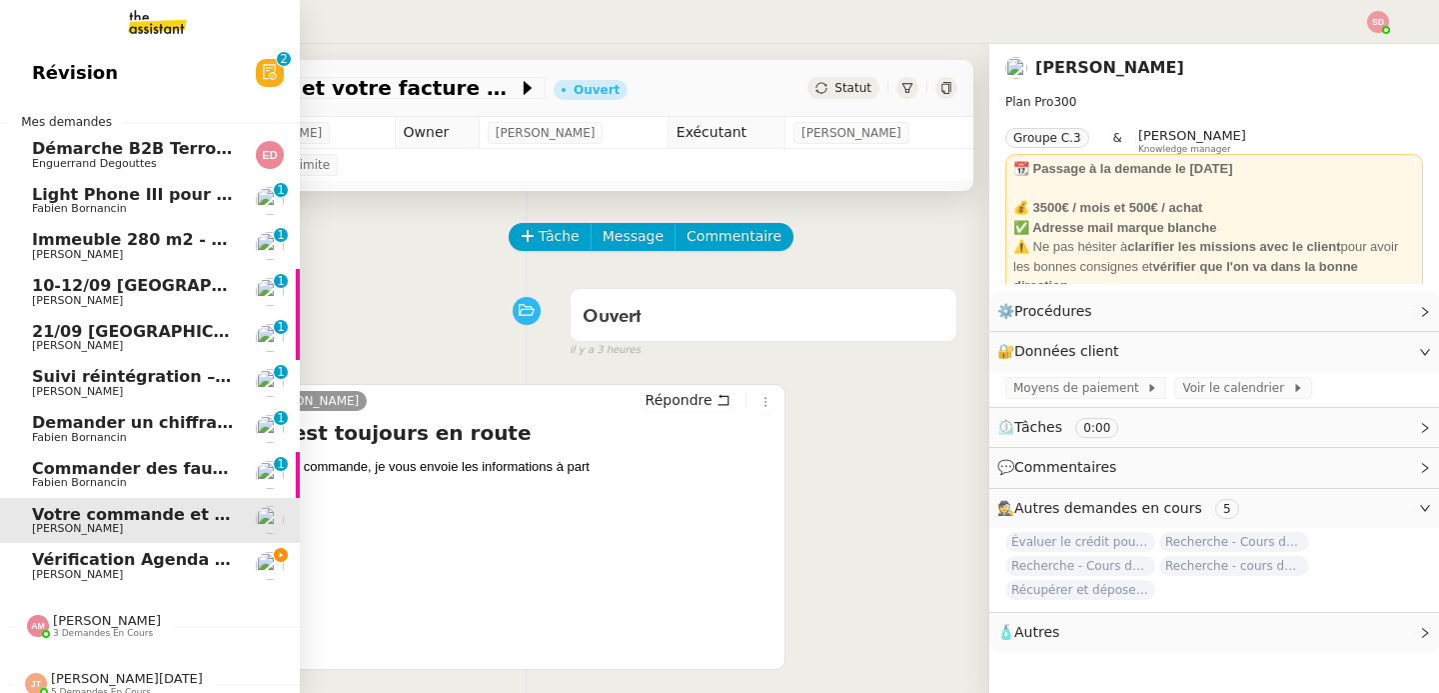
click at [134, 577] on span "[PERSON_NAME]" at bounding box center [133, 575] width 202 height 12
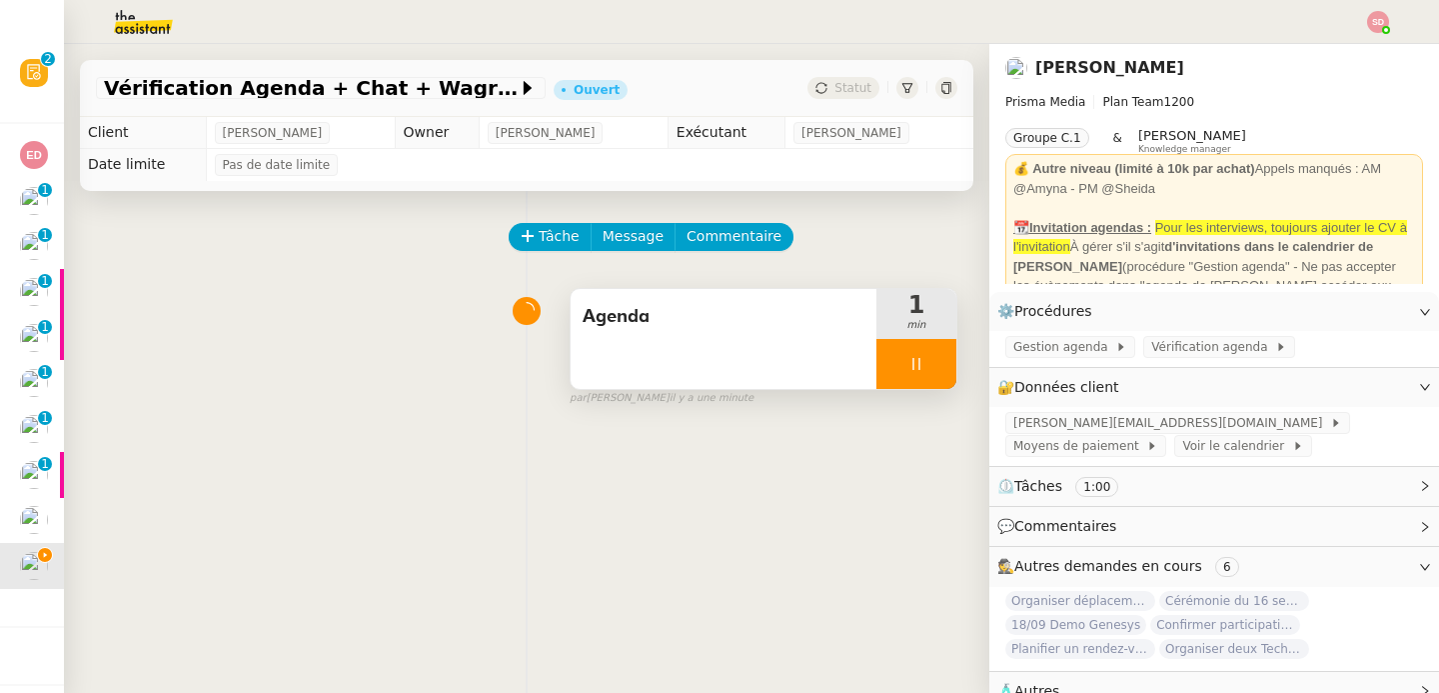
click at [951, 368] on div at bounding box center [917, 364] width 80 height 50
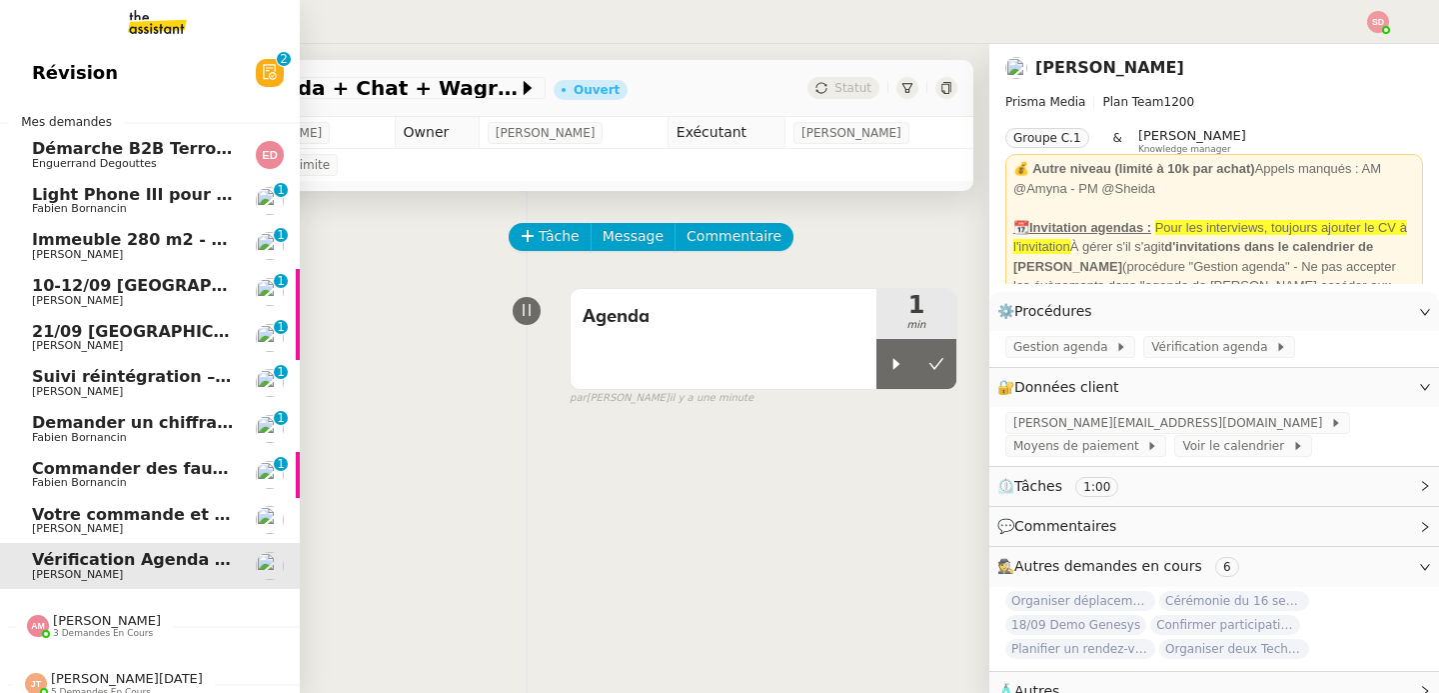
click at [108, 467] on span "Commander des fauteuils pour le bureau" at bounding box center [217, 468] width 370 height 19
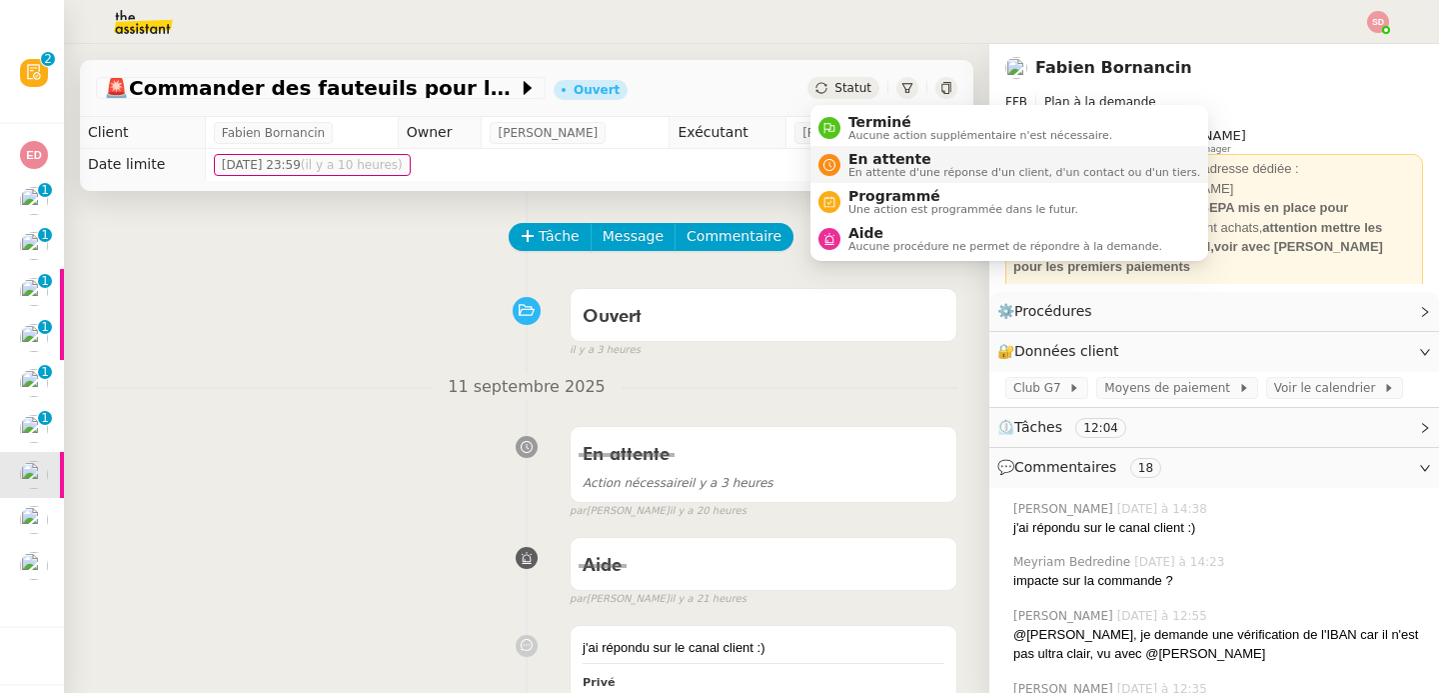
click at [849, 179] on li "En attente En attente d'une réponse d'un client, d'un contact ou d'un tiers." at bounding box center [1010, 164] width 398 height 37
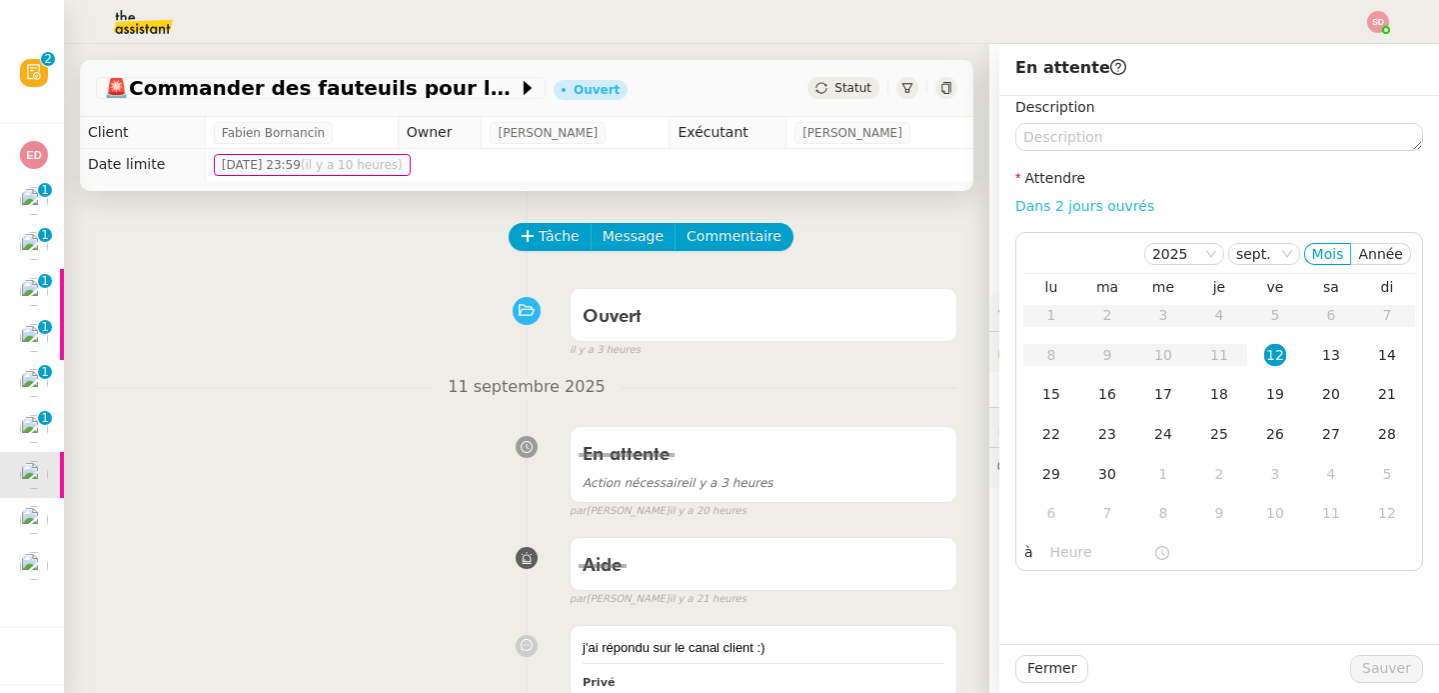
click at [1104, 201] on link "Dans 2 jours ouvrés" at bounding box center [1085, 206] width 139 height 16
type input "07:00"
click at [1053, 388] on div "15" at bounding box center [1052, 394] width 22 height 22
click at [1407, 672] on span "Sauver" at bounding box center [1386, 668] width 49 height 23
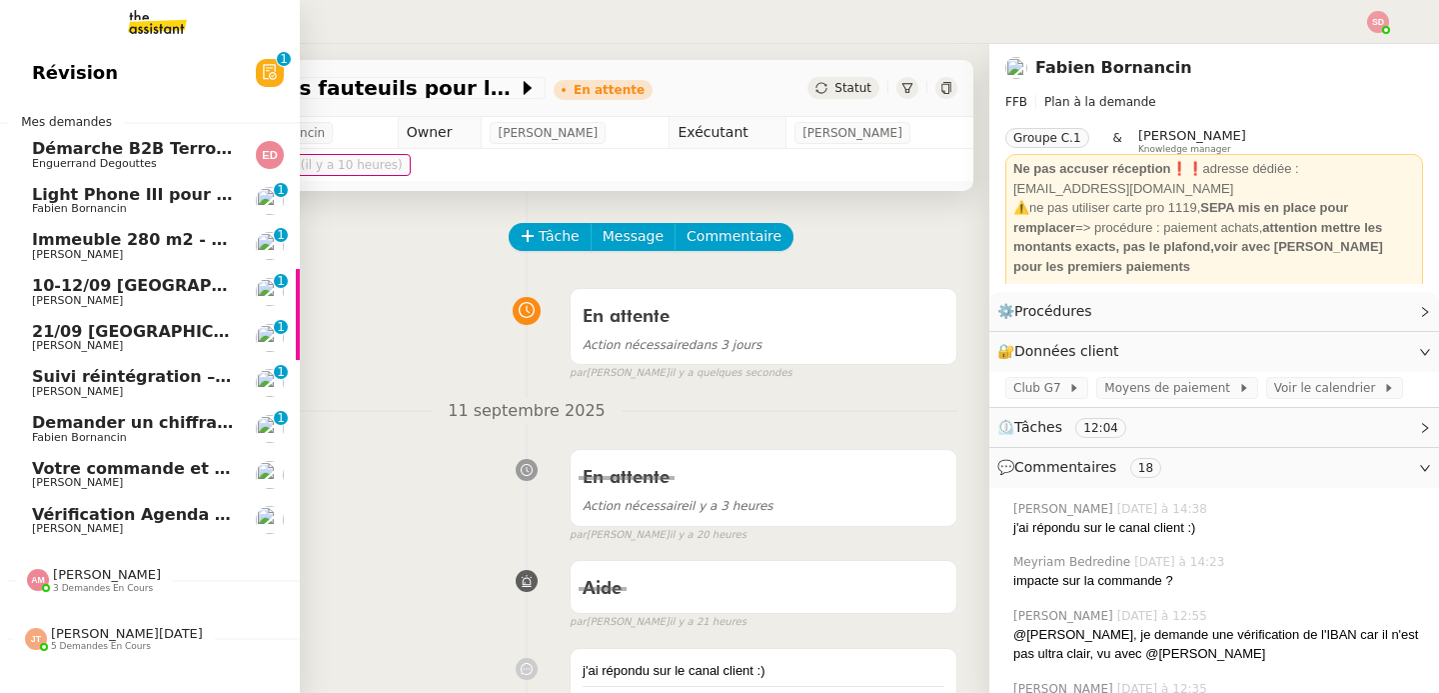
click at [196, 429] on span "Demander un chiffrage pour caisson hyperbar" at bounding box center [239, 422] width 415 height 19
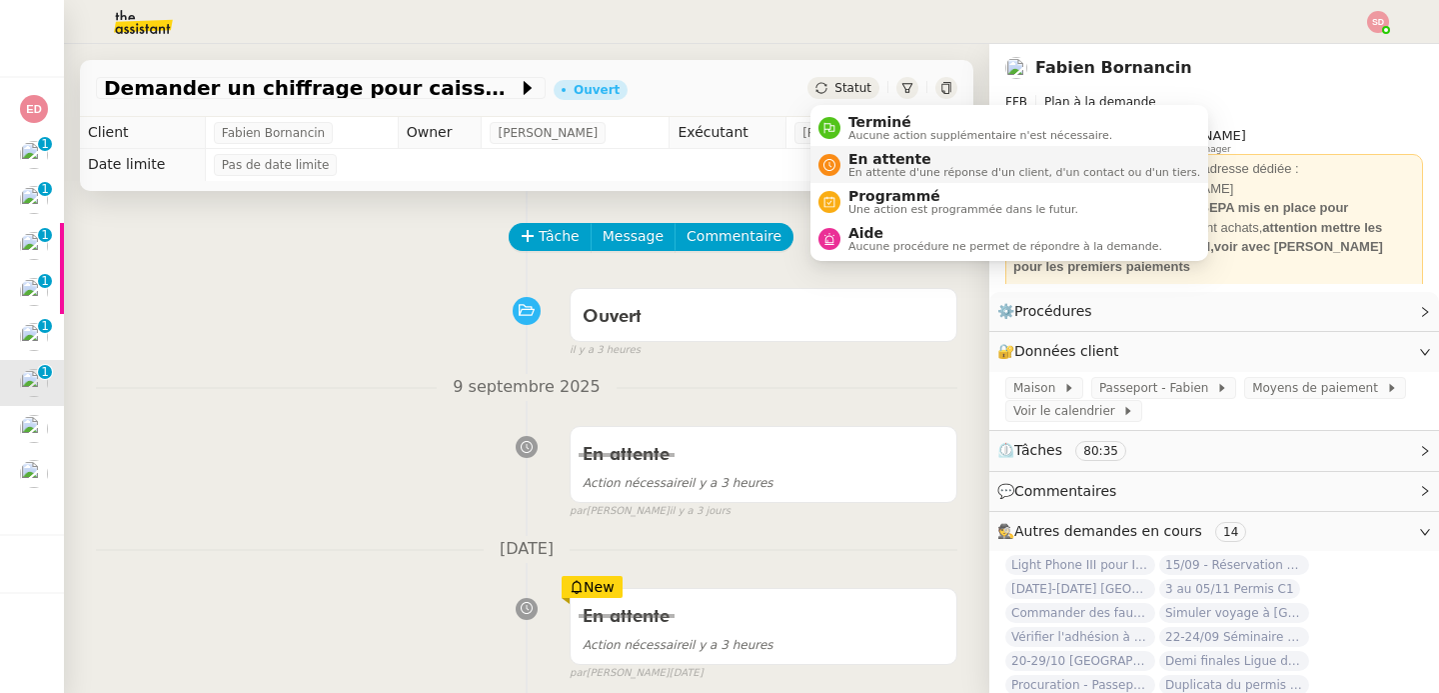
click at [834, 171] on nz-avatar at bounding box center [830, 165] width 22 height 22
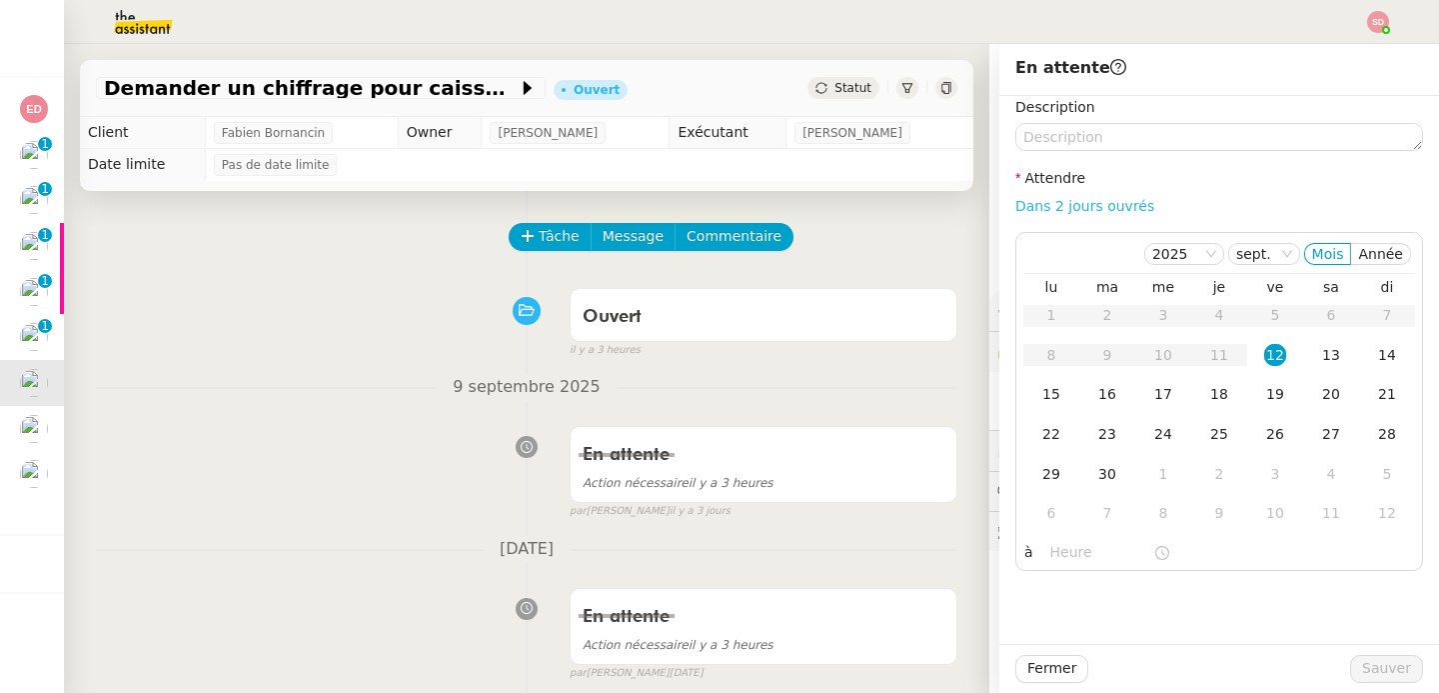
click at [1086, 210] on link "Dans 2 jours ouvrés" at bounding box center [1085, 206] width 139 height 16
type input "07:00"
click at [1399, 669] on span "Sauver" at bounding box center [1386, 668] width 49 height 23
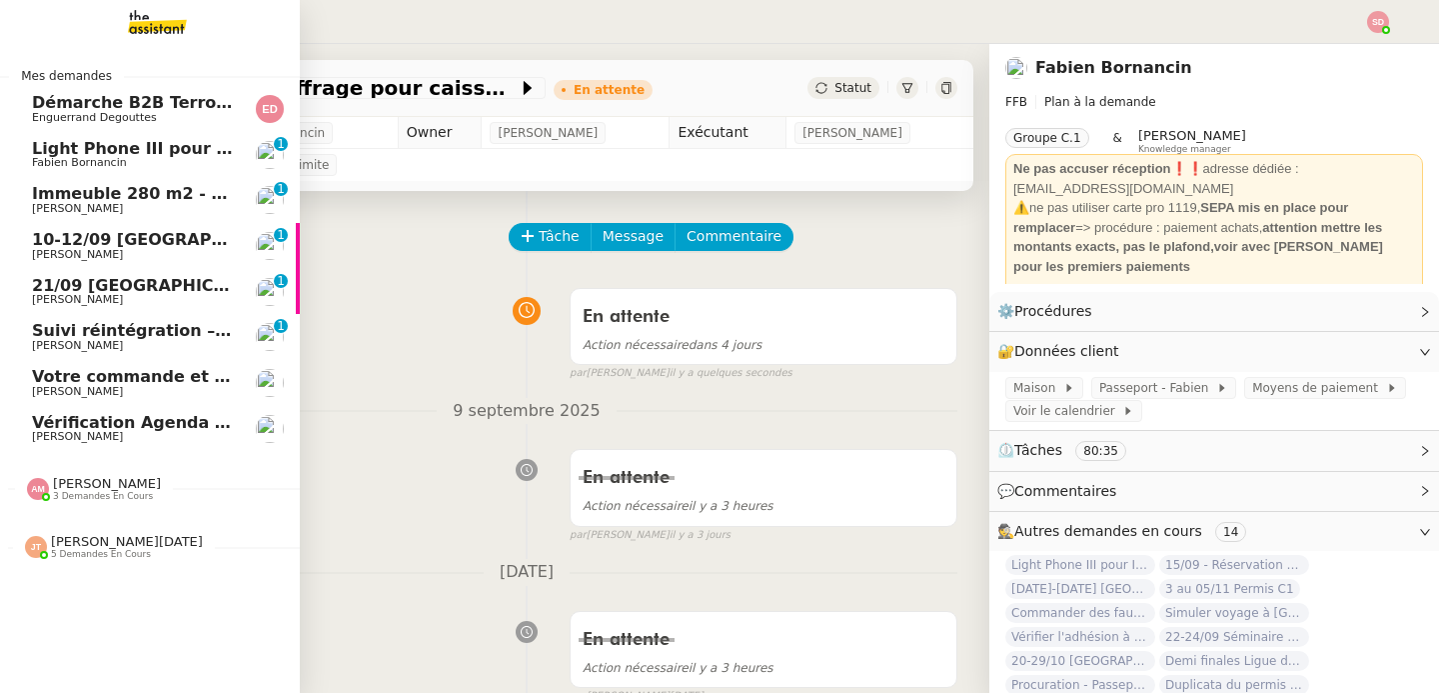
click at [189, 281] on span "21/09 [GEOGRAPHIC_DATA] - [GEOGRAPHIC_DATA]" at bounding box center [256, 285] width 449 height 19
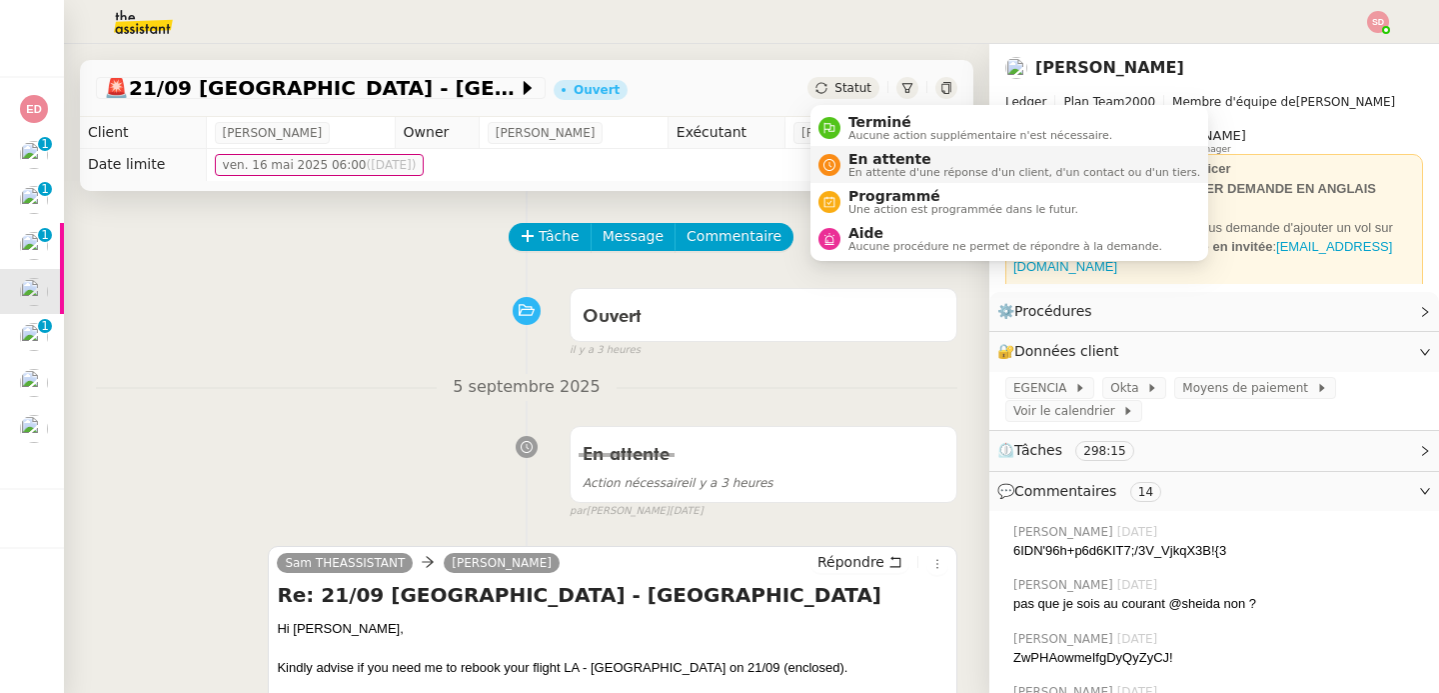
click at [830, 168] on icon at bounding box center [830, 165] width 12 height 12
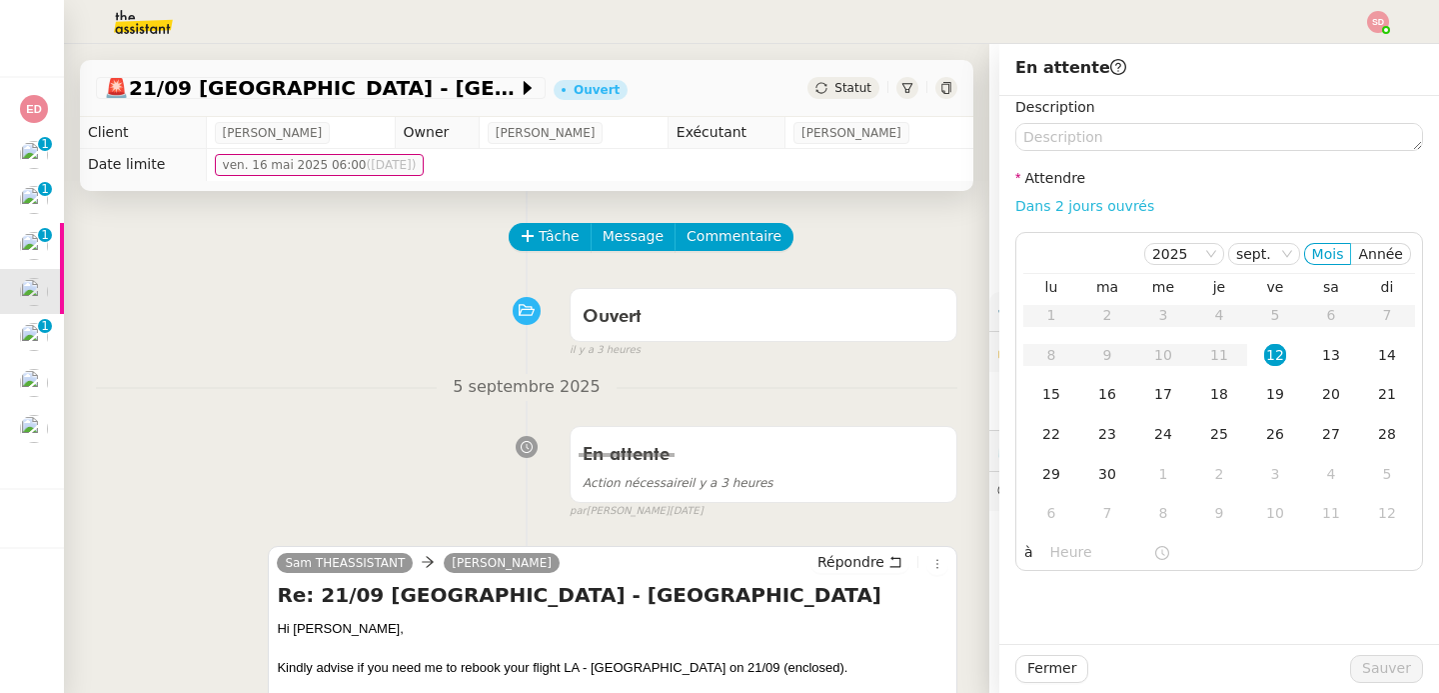
click at [1079, 201] on link "Dans 2 jours ouvrés" at bounding box center [1085, 206] width 139 height 16
type input "07:00"
click at [1053, 388] on div "15" at bounding box center [1052, 394] width 22 height 22
click at [1370, 670] on span "Sauver" at bounding box center [1386, 668] width 49 height 23
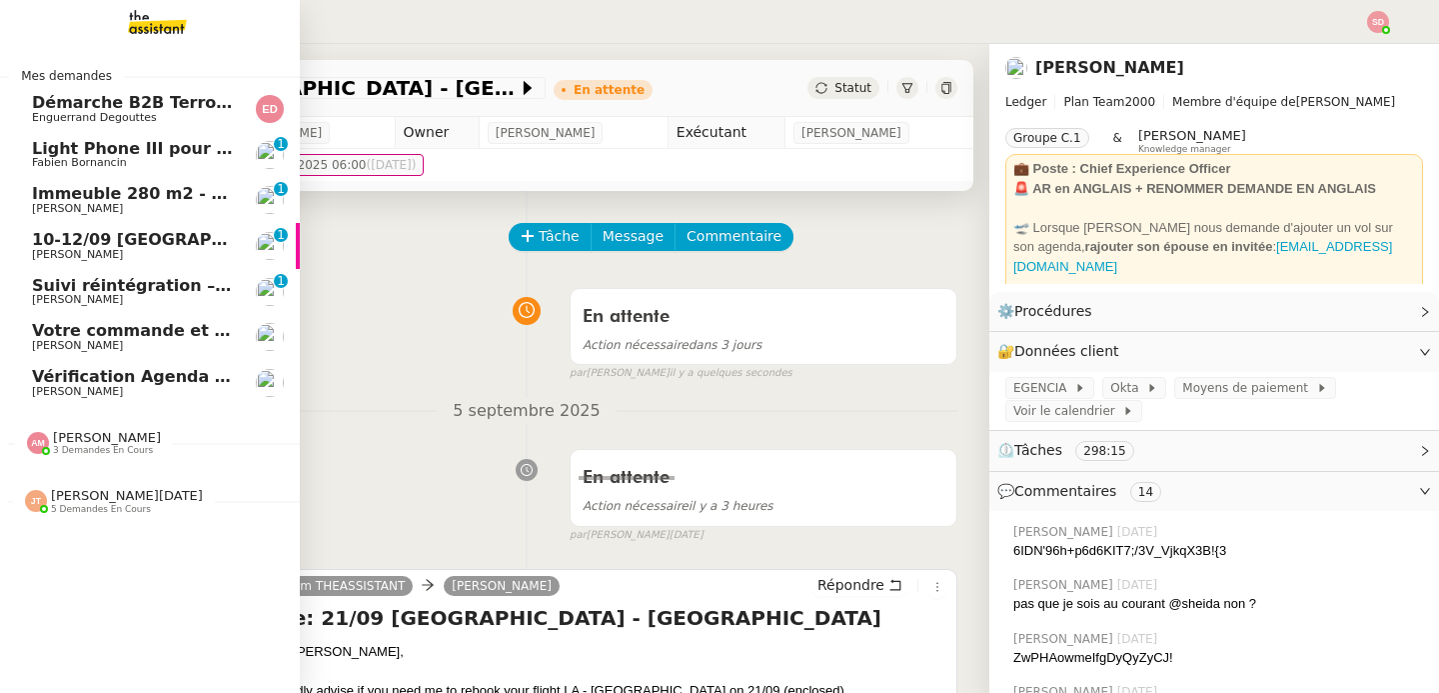
click at [158, 242] on span "10-12/09 [GEOGRAPHIC_DATA] - [GEOGRAPHIC_DATA]" at bounding box center [270, 239] width 477 height 19
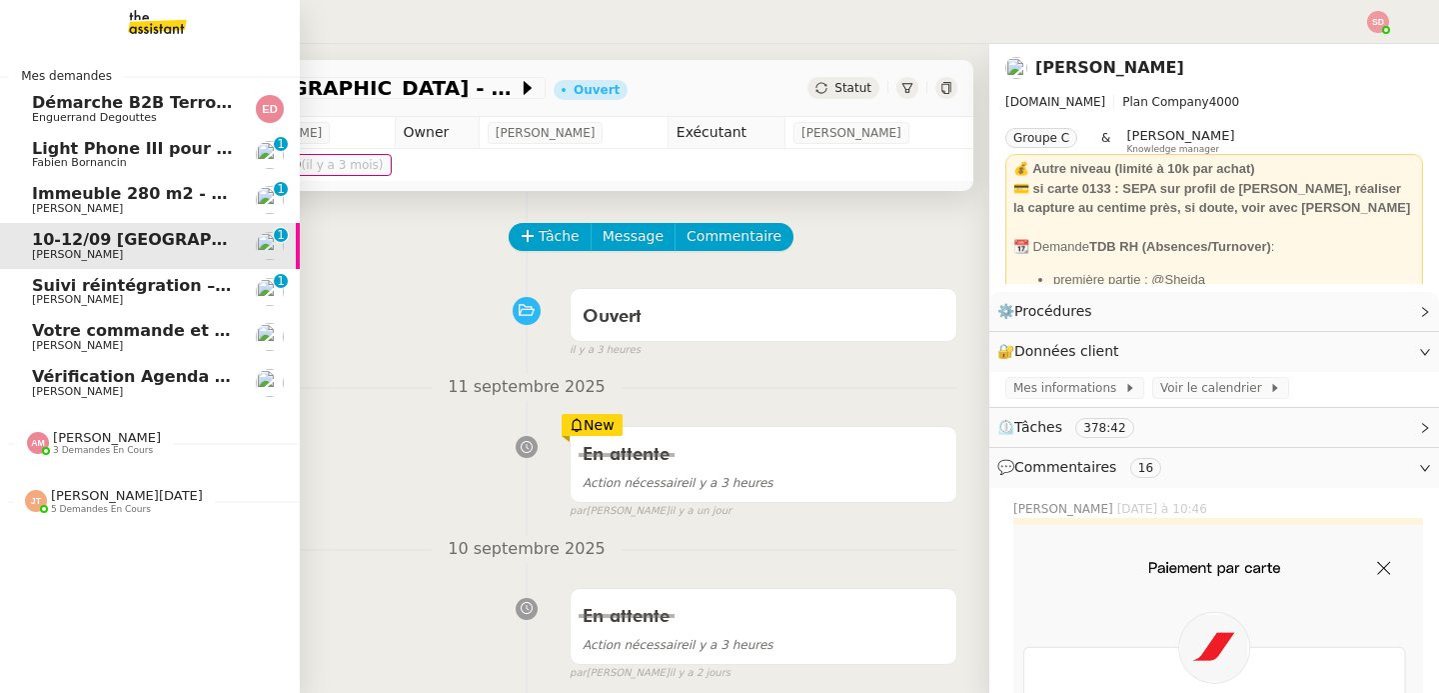
click at [146, 196] on span "Immeuble 280 m2 - [GEOGRAPHIC_DATA] 13100 - 1 349 000€" at bounding box center [302, 193] width 541 height 19
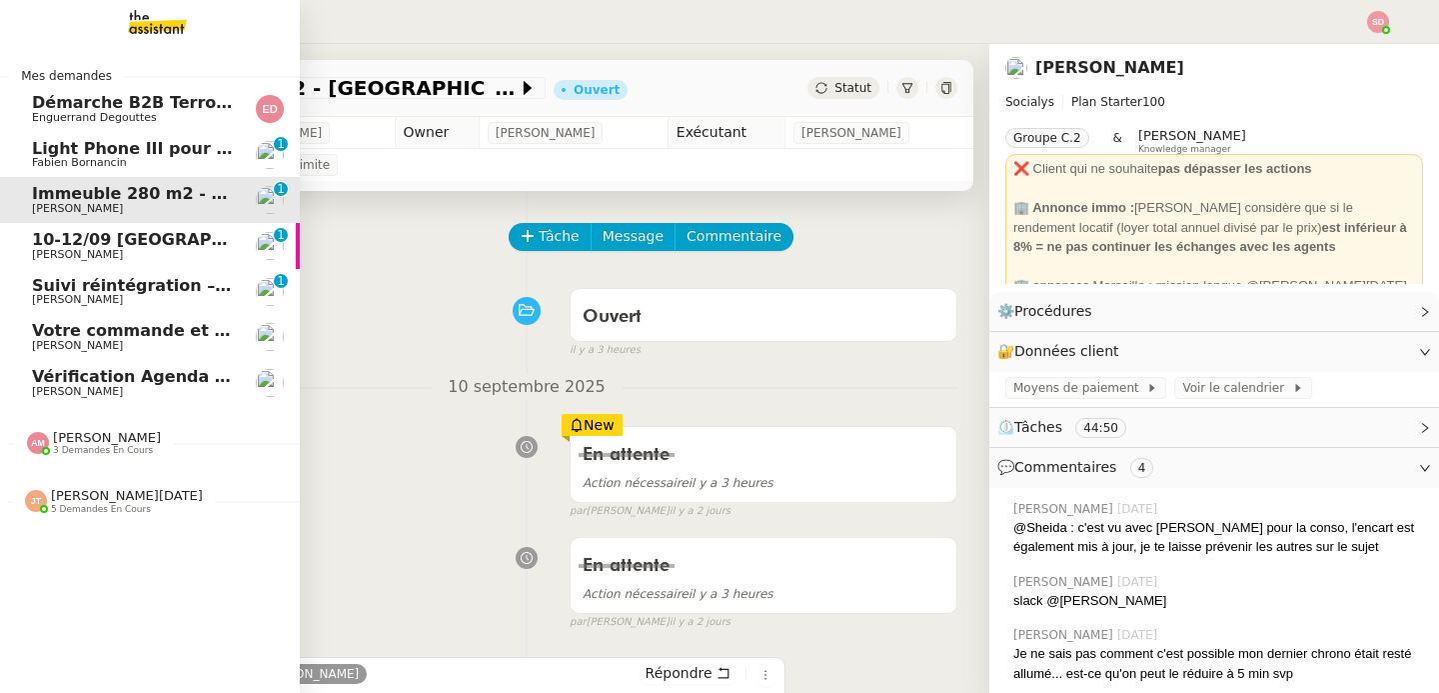
click at [190, 101] on span "Démarche B2B Terroir d'Eugénie" at bounding box center [178, 102] width 292 height 19
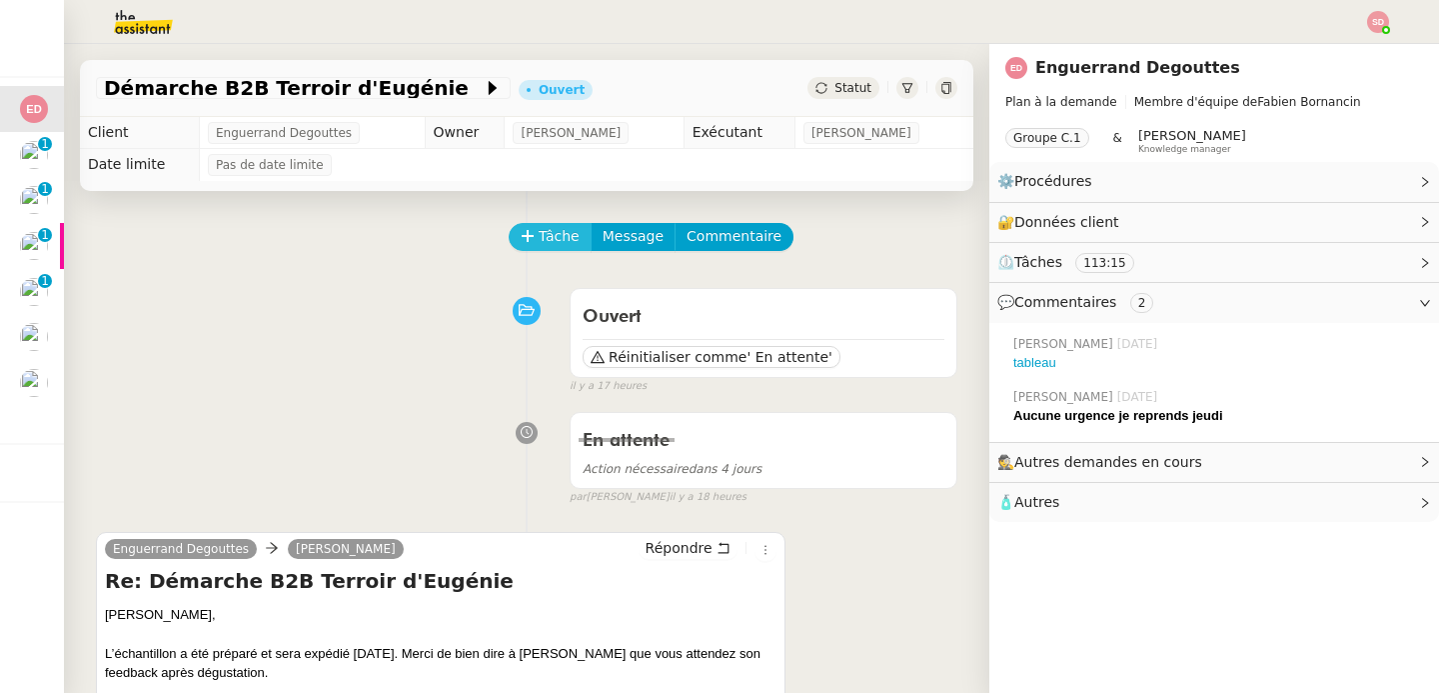
click at [537, 232] on button "Tâche" at bounding box center [550, 237] width 83 height 28
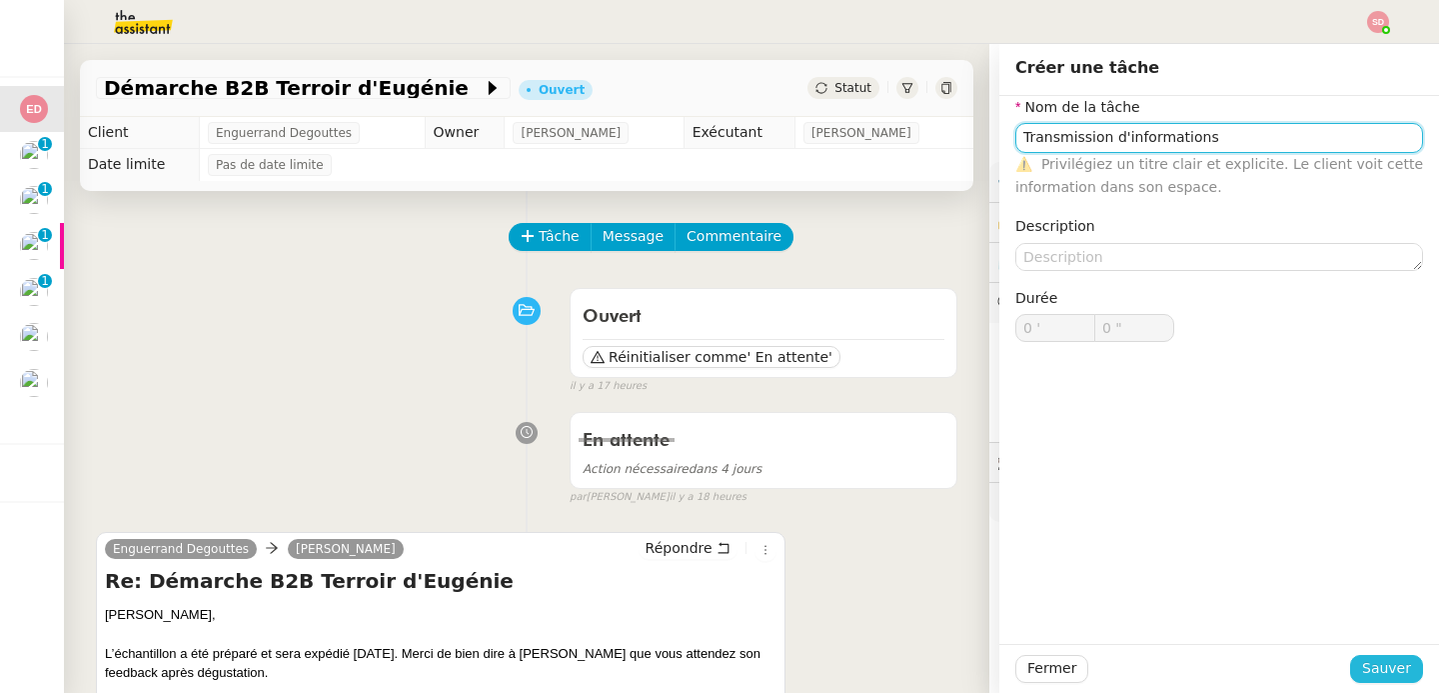
type input "Transmission d'informations"
click at [1395, 669] on span "Sauver" at bounding box center [1386, 668] width 49 height 23
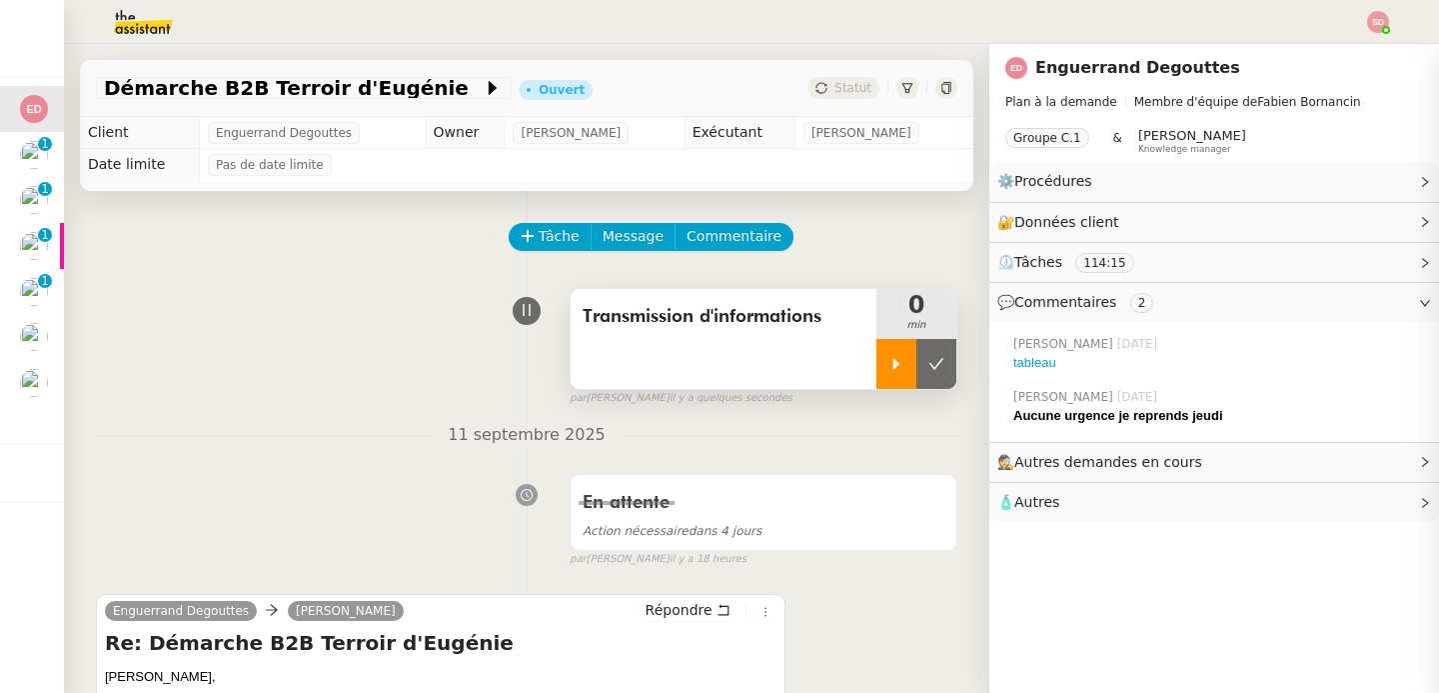
click at [909, 356] on div at bounding box center [897, 364] width 40 height 50
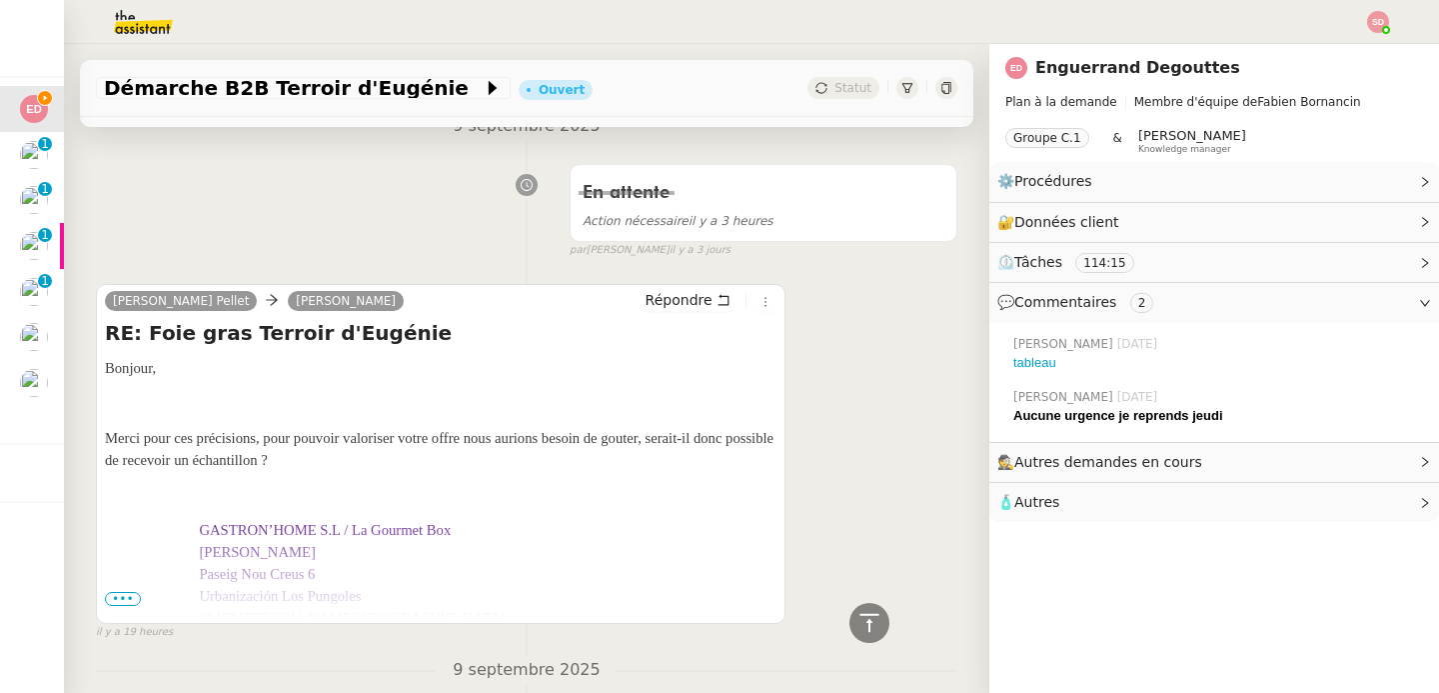
scroll to position [1364, 0]
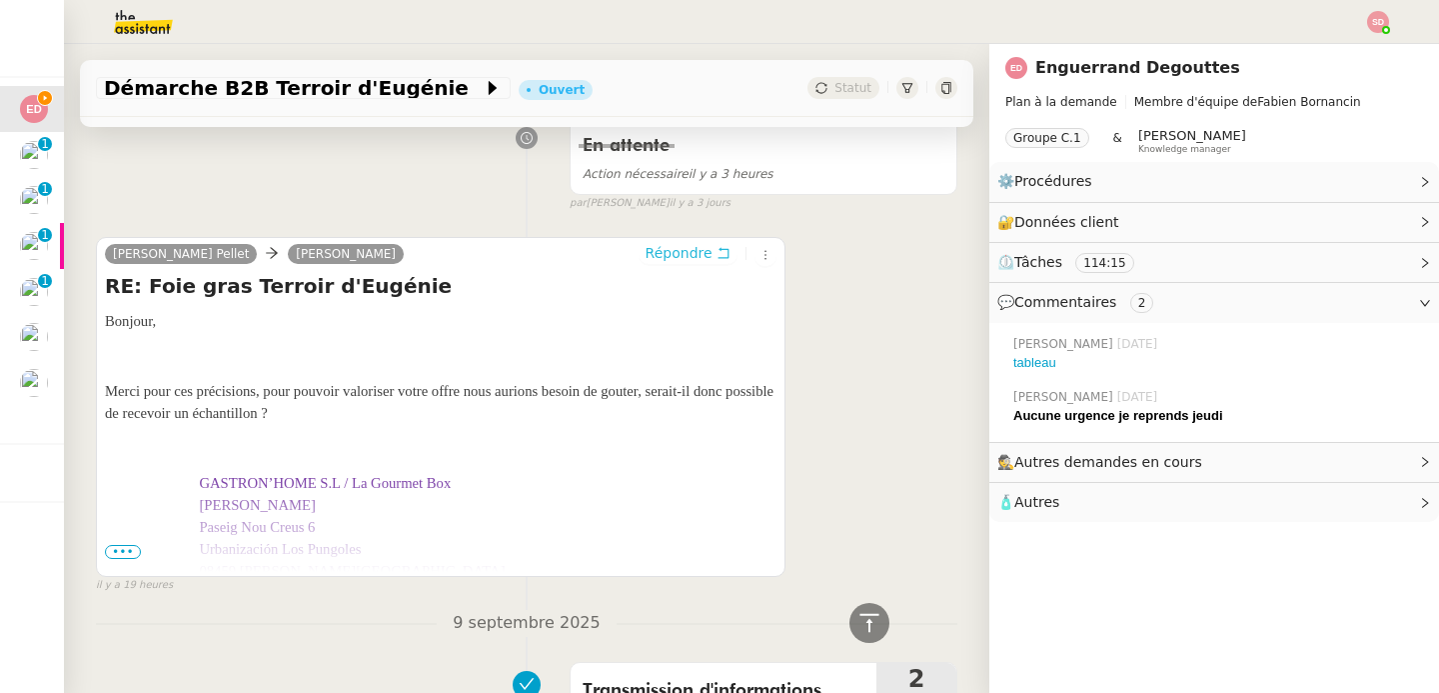
click at [679, 254] on span "Répondre" at bounding box center [679, 253] width 67 height 20
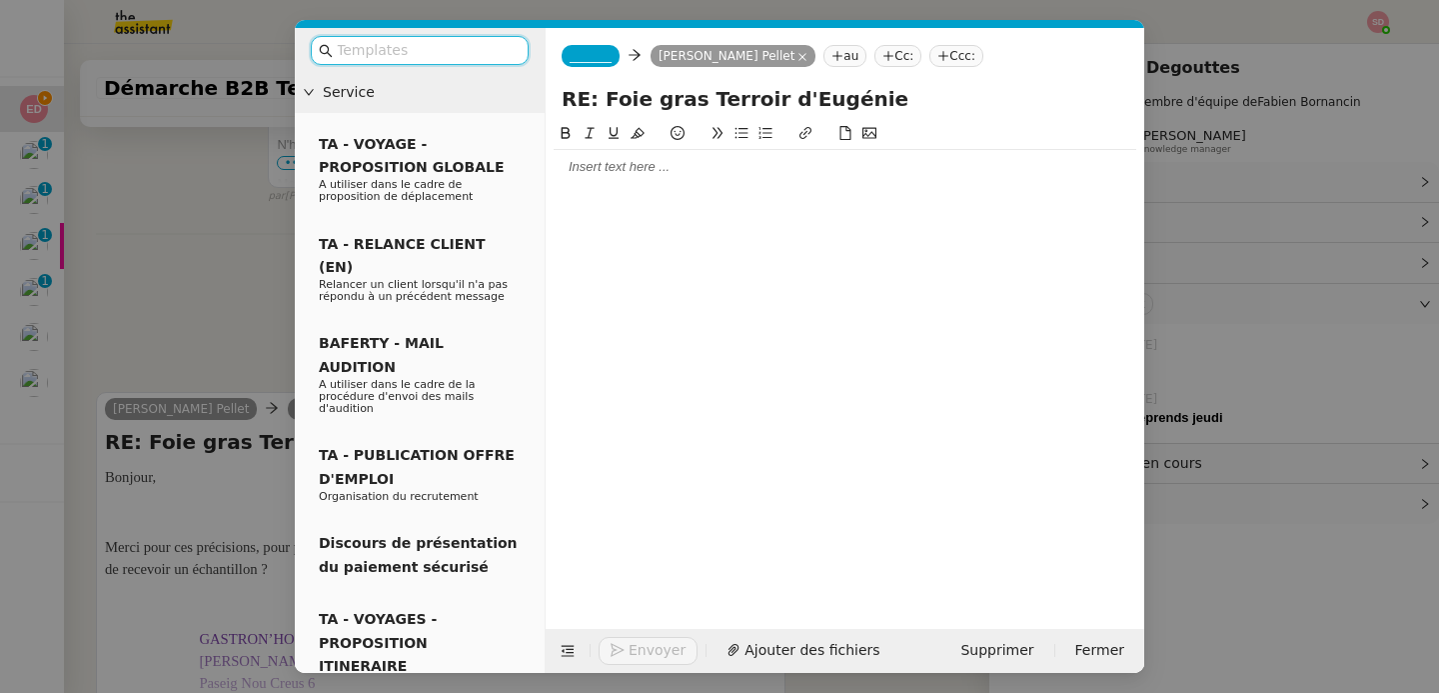
scroll to position [1518, 0]
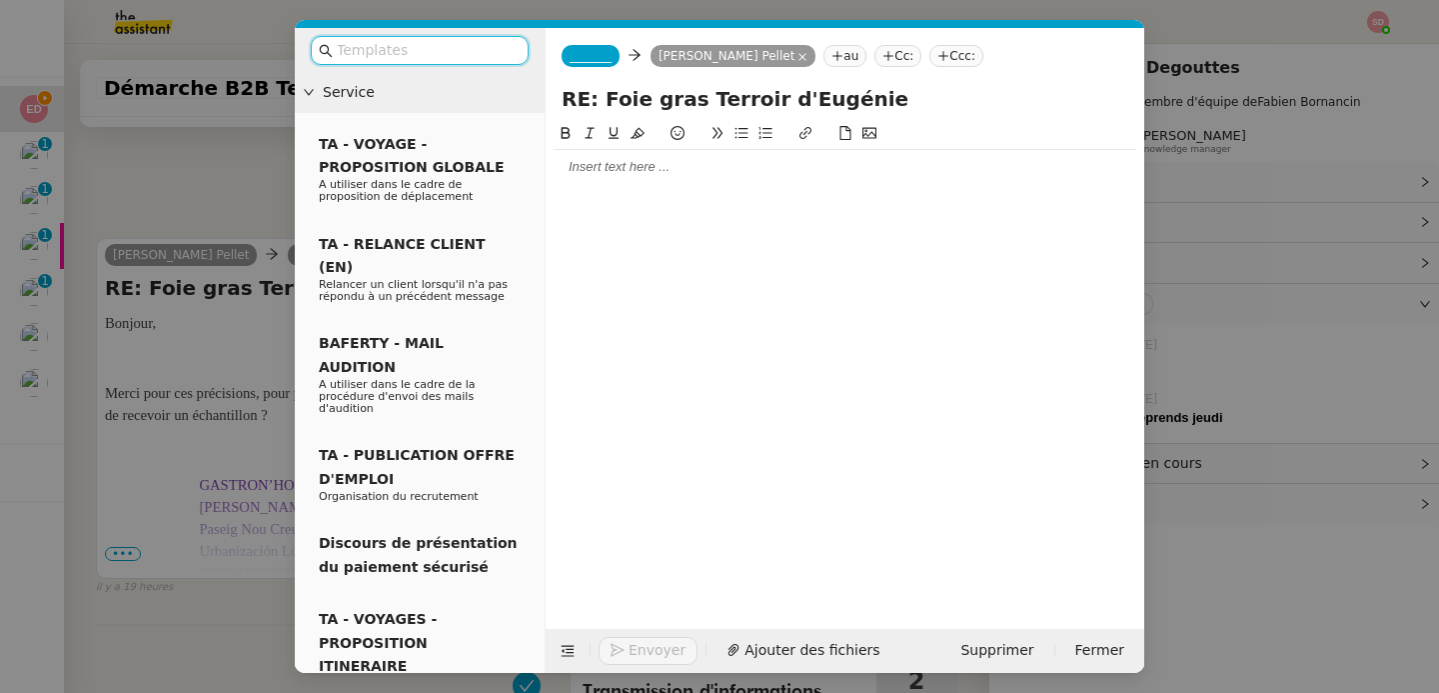
click at [608, 61] on span "_______" at bounding box center [591, 56] width 42 height 14
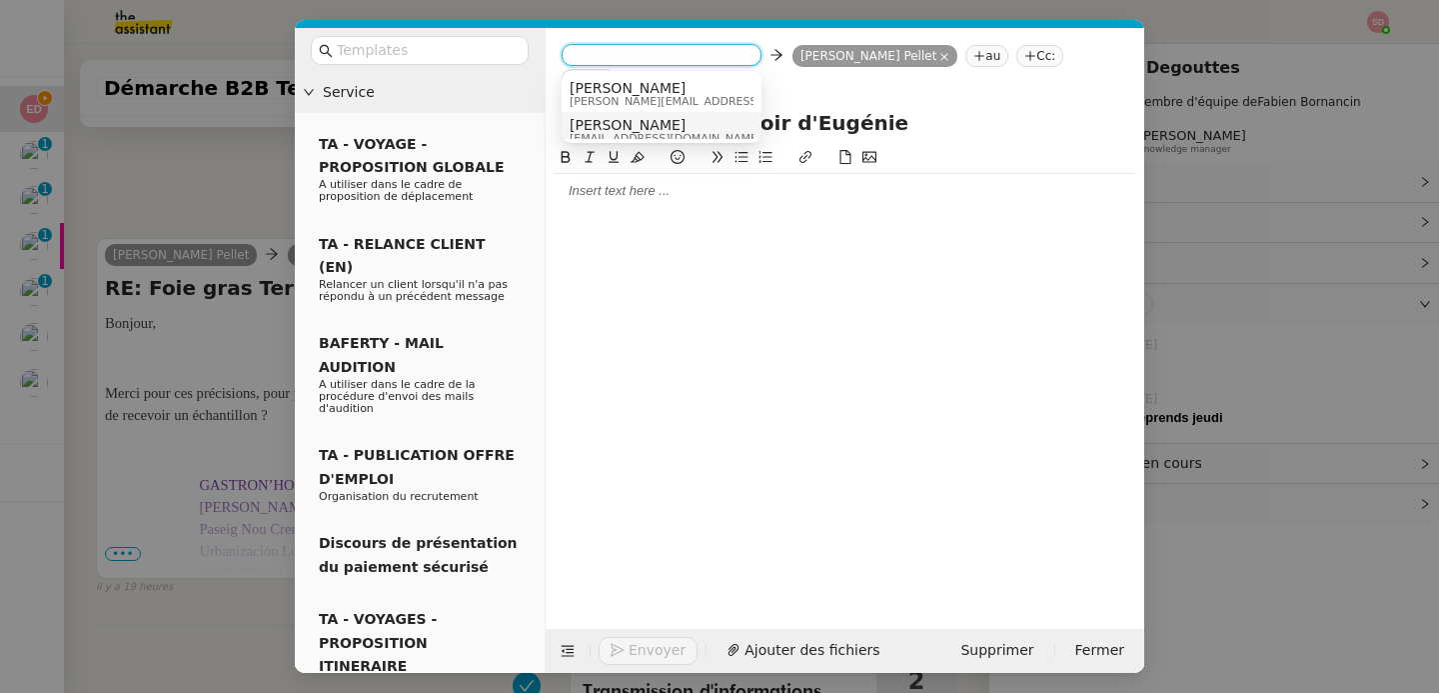
click at [644, 133] on span "[EMAIL_ADDRESS][DOMAIN_NAME]" at bounding box center [666, 138] width 192 height 11
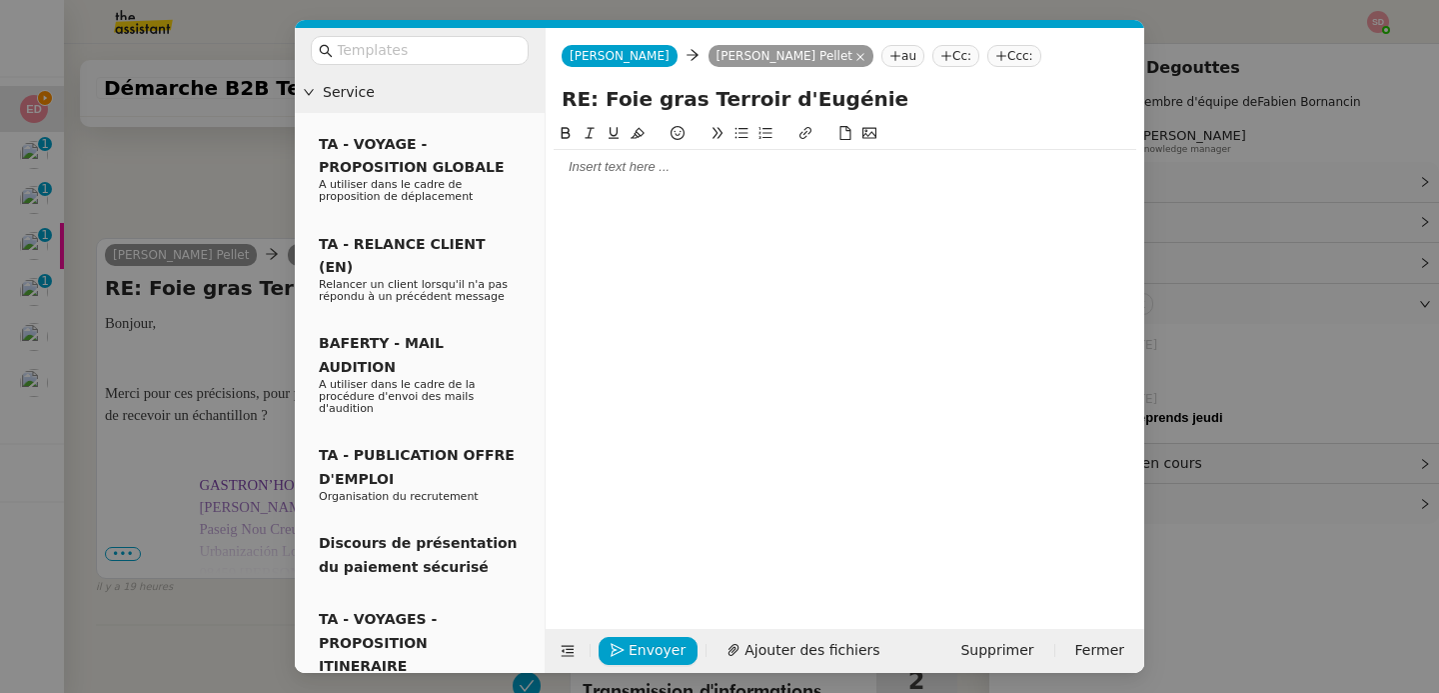
click at [644, 169] on div at bounding box center [845, 167] width 583 height 18
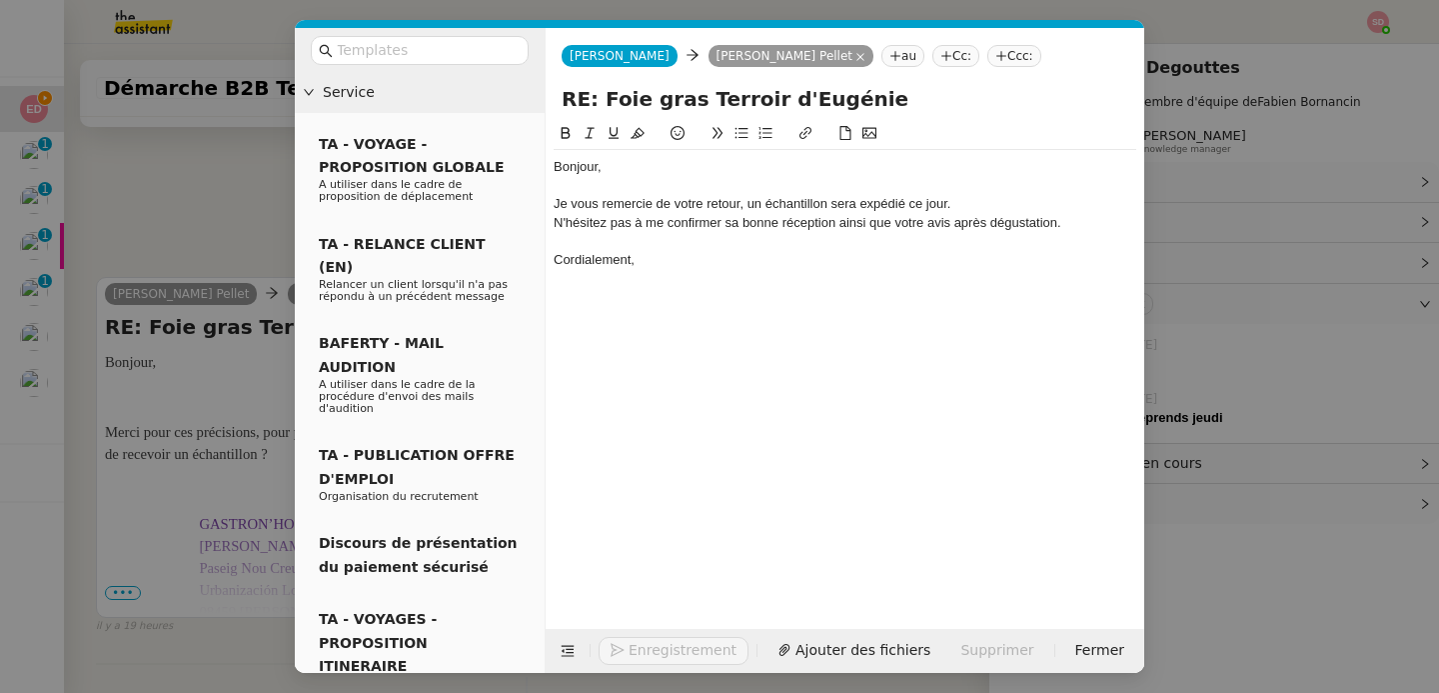
scroll to position [1635, 0]
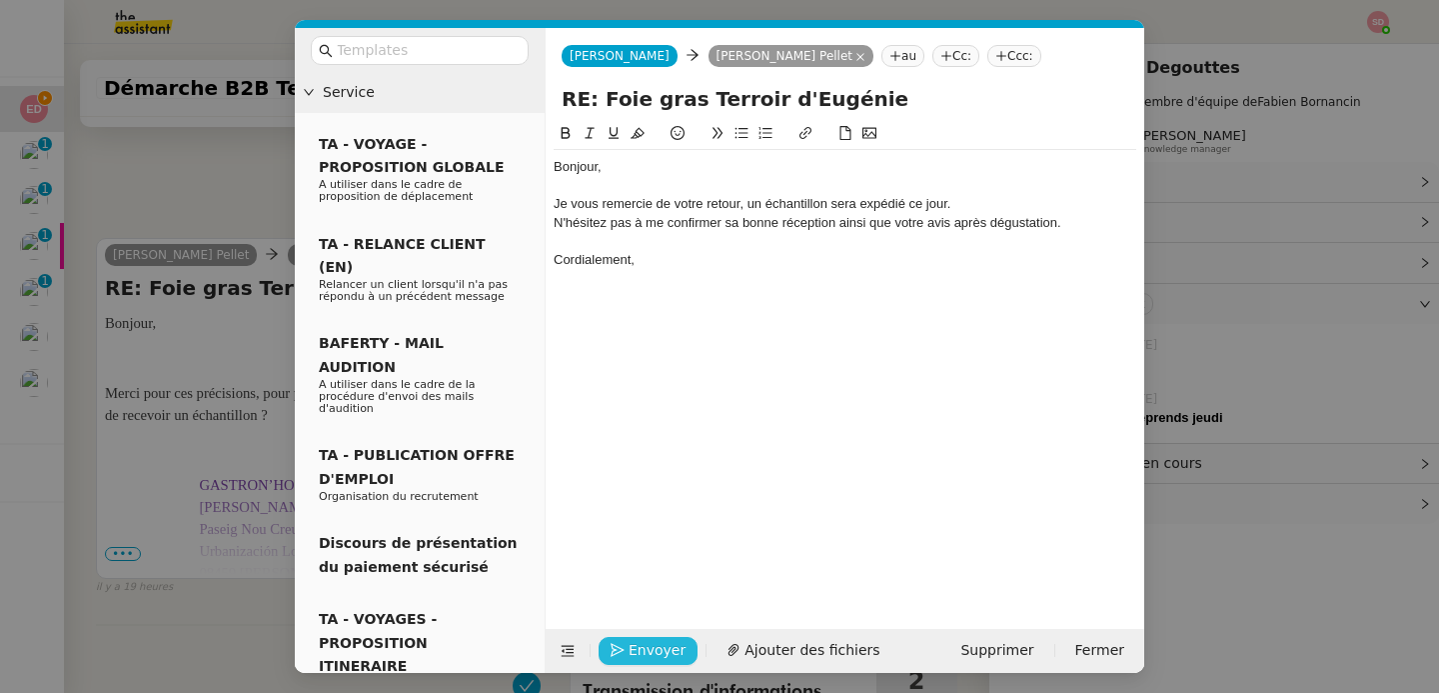
click at [638, 652] on span "Envoyer" at bounding box center [657, 650] width 57 height 23
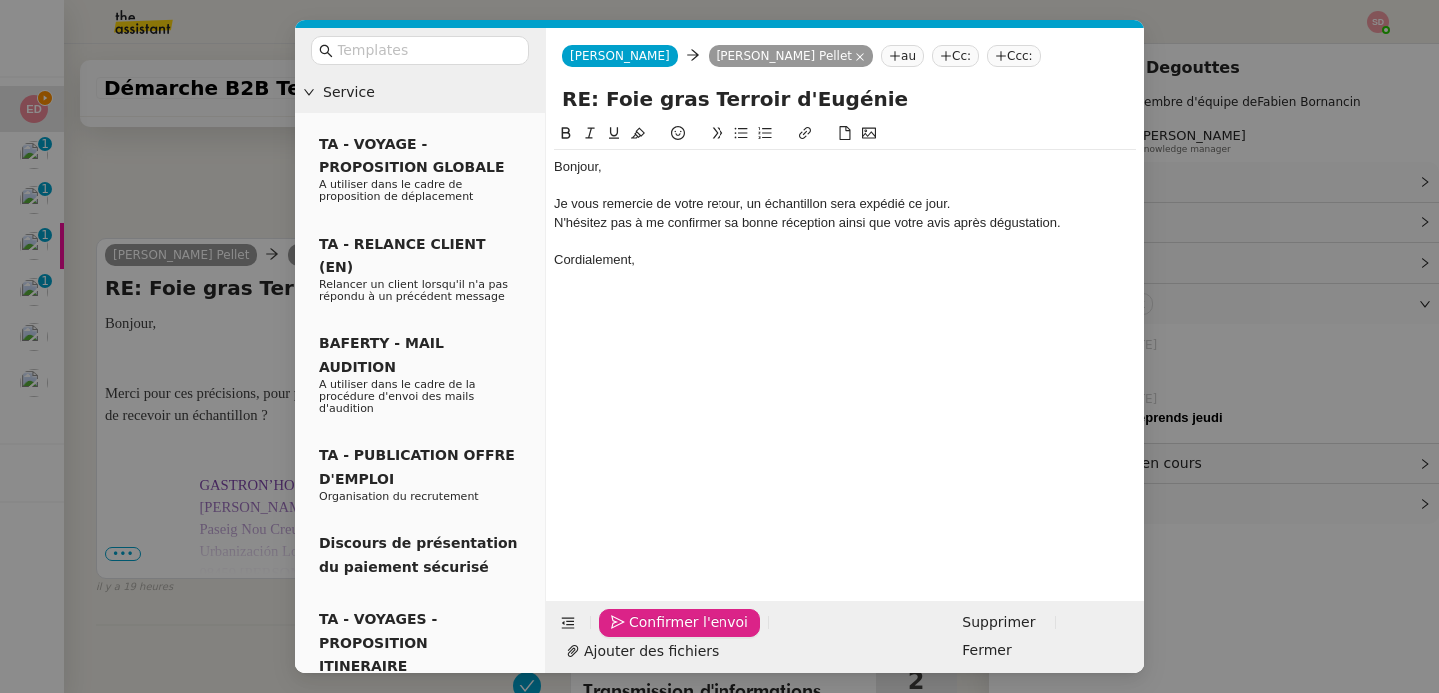
click at [638, 634] on span "Confirmer l'envoi" at bounding box center [689, 622] width 120 height 23
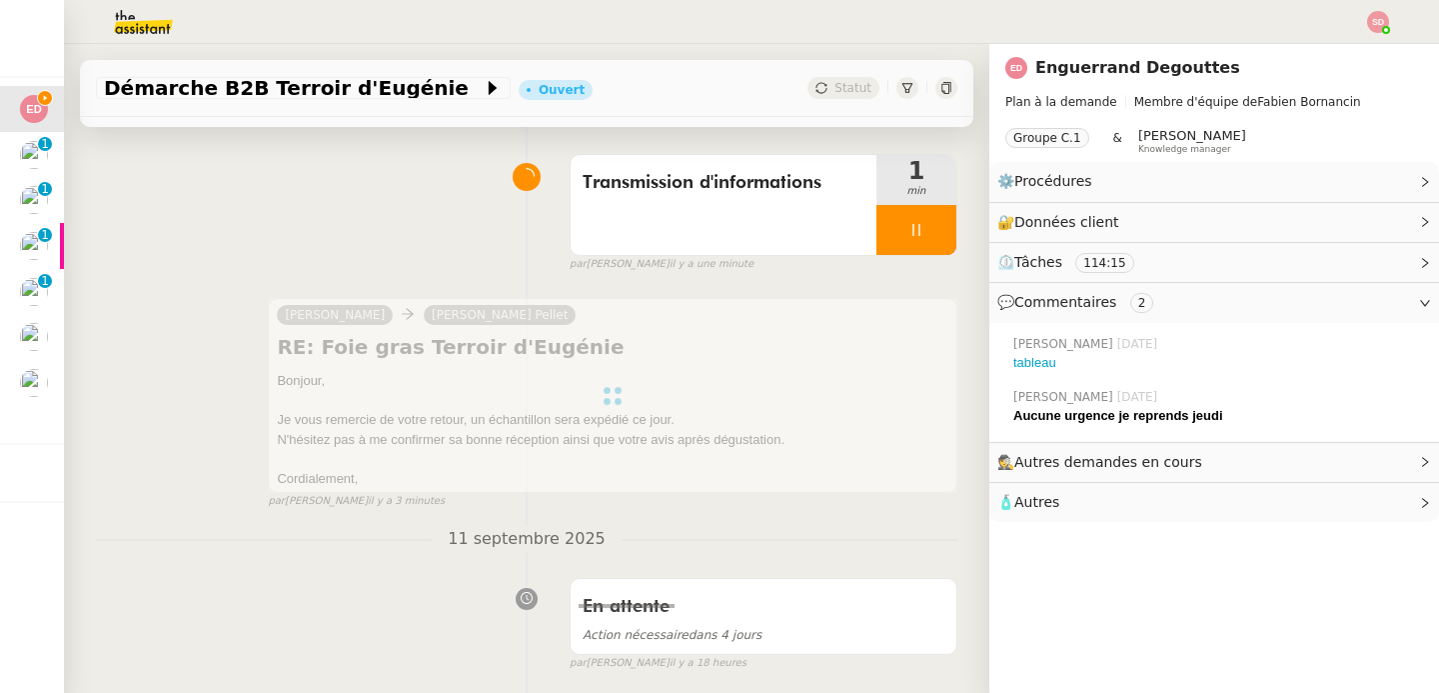
scroll to position [0, 0]
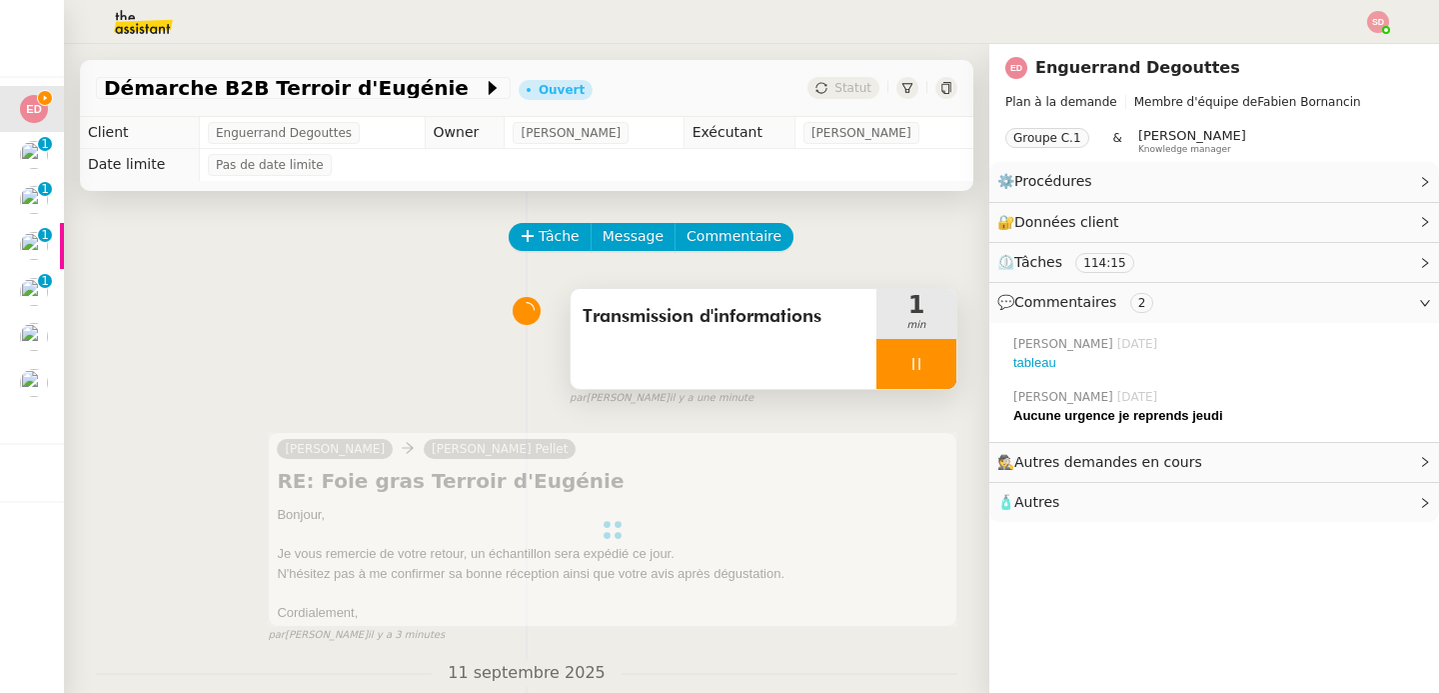
click at [941, 364] on div at bounding box center [917, 364] width 80 height 50
click at [941, 364] on icon at bounding box center [937, 364] width 16 height 16
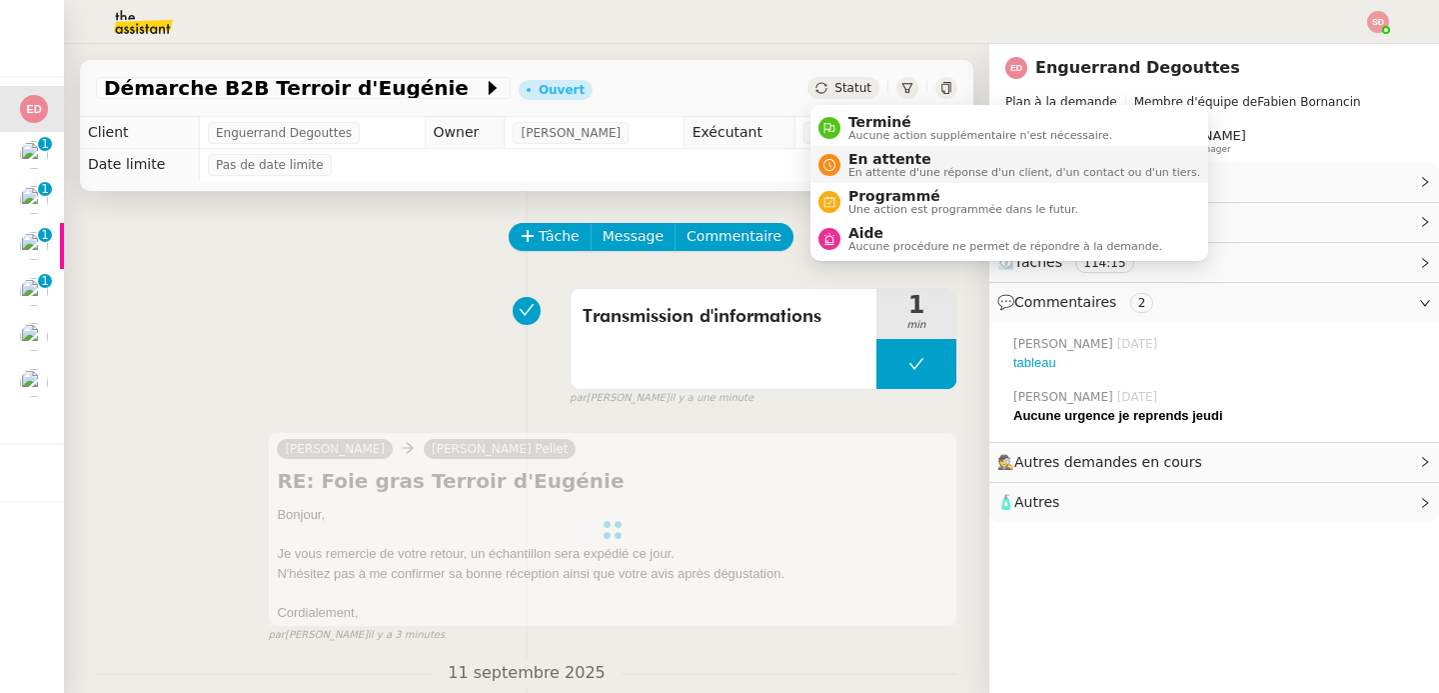
click at [843, 162] on div "En attente En attente d'une réponse d'un client, d'un contact ou d'un tiers." at bounding box center [1021, 164] width 360 height 27
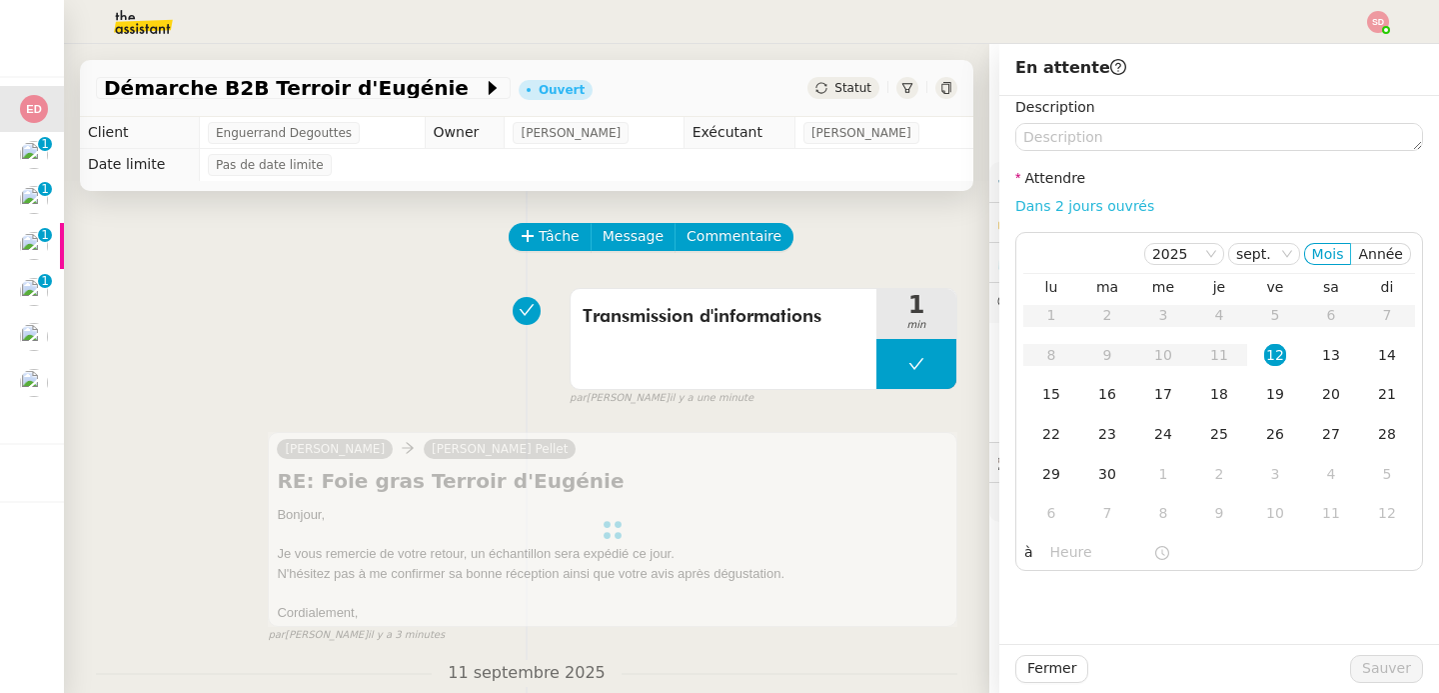
click at [1133, 198] on link "Dans 2 jours ouvrés" at bounding box center [1085, 206] width 139 height 16
type input "07:00"
click at [1271, 405] on div "19" at bounding box center [1275, 394] width 22 height 22
click at [1373, 683] on div "Fermer Sauver" at bounding box center [1220, 668] width 440 height 49
click at [1378, 671] on span "Sauver" at bounding box center [1386, 668] width 49 height 23
